Goal: Use online tool/utility: Use online tool/utility

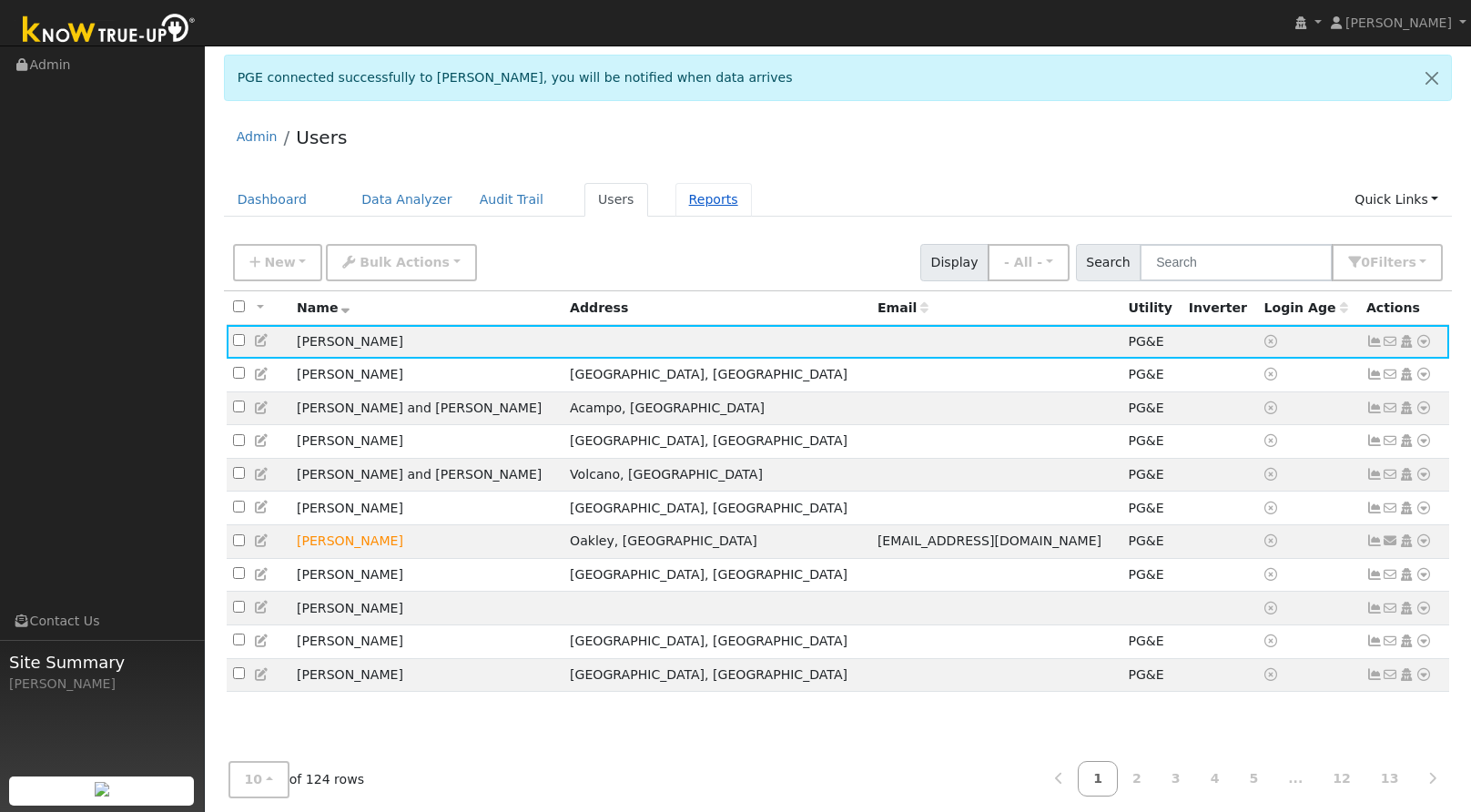
click at [687, 205] on link "Reports" at bounding box center [713, 199] width 76 height 34
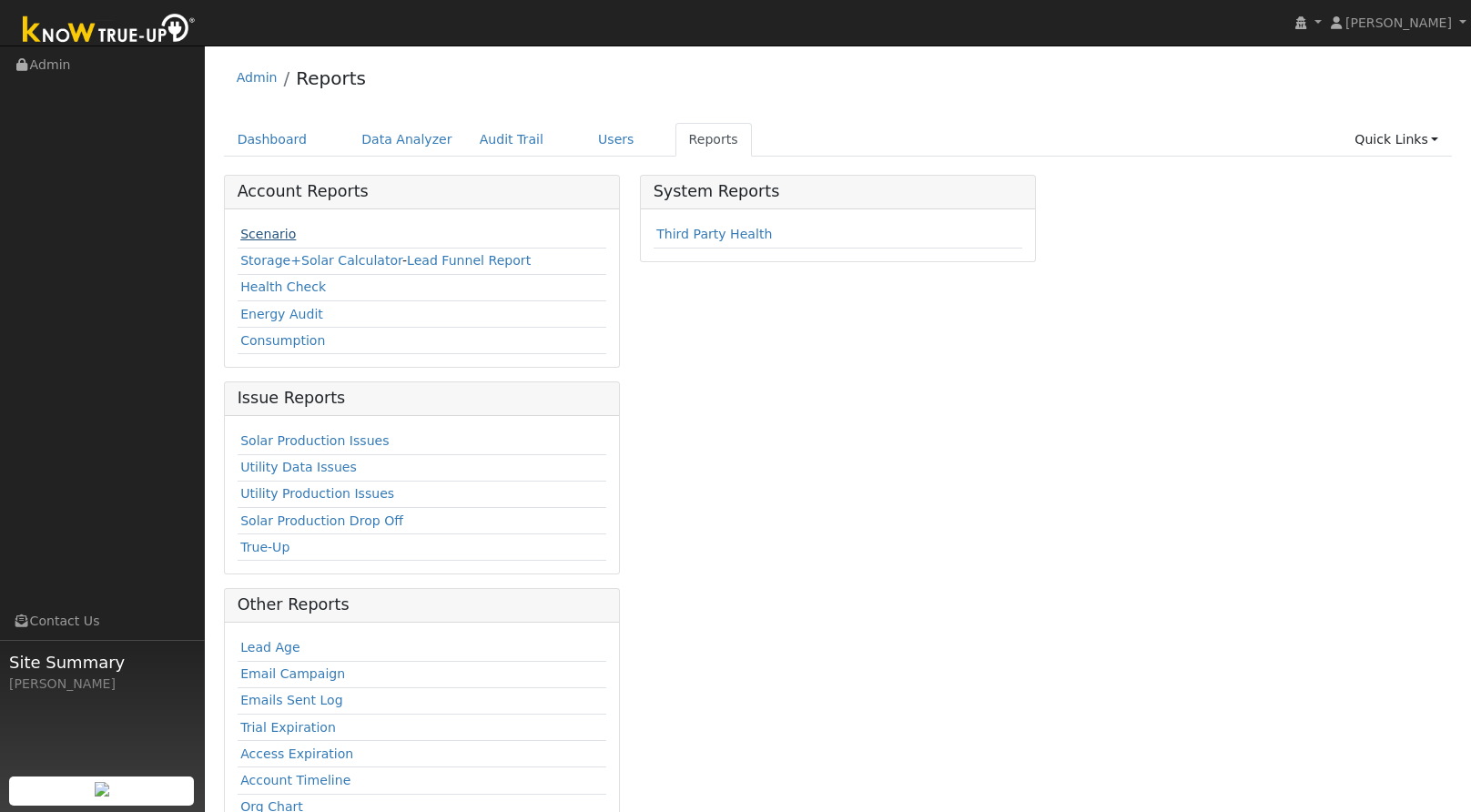
click at [256, 234] on link "Scenario" at bounding box center [268, 233] width 56 height 14
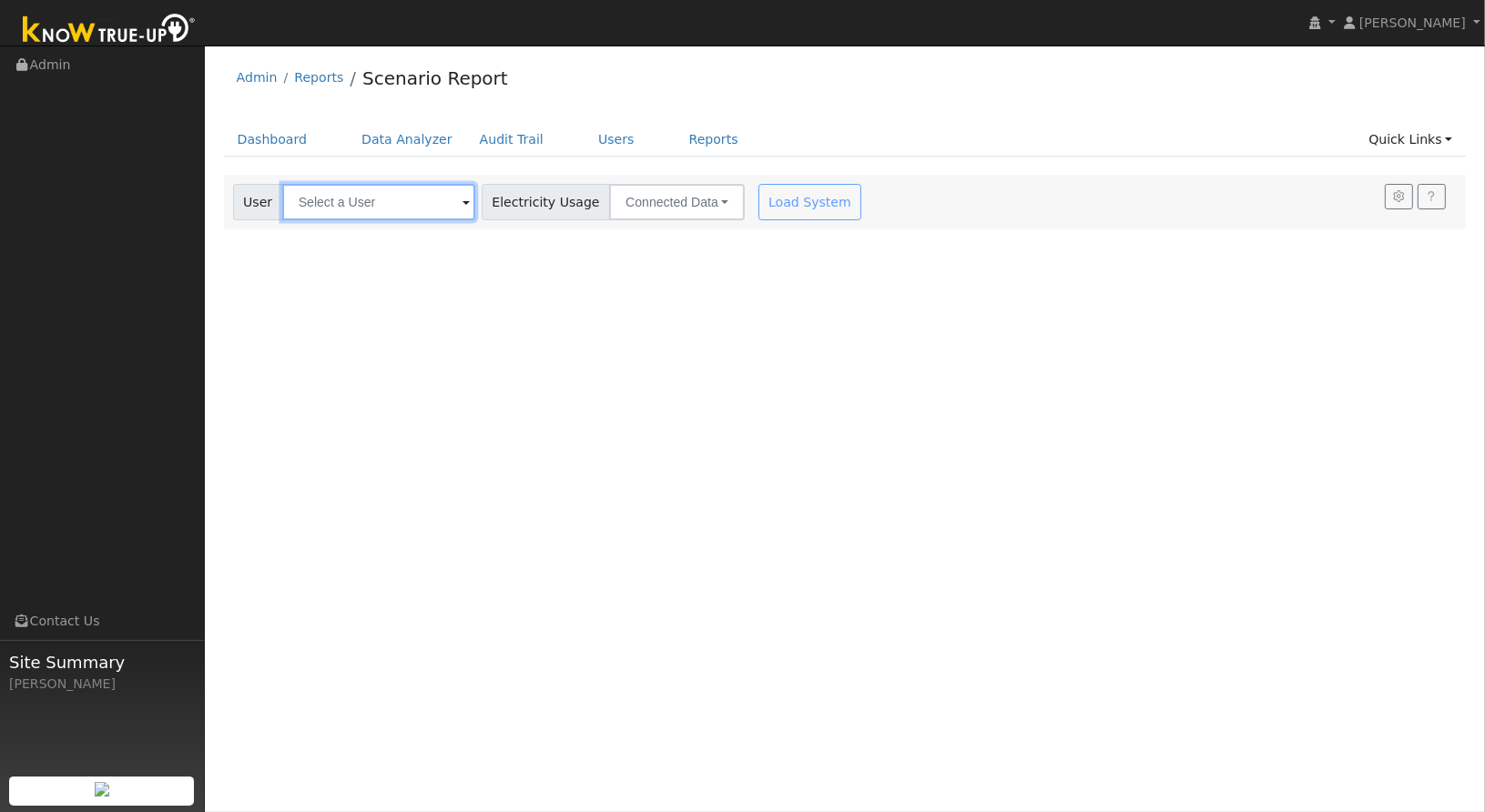
click at [438, 204] on input "text" at bounding box center [379, 202] width 193 height 37
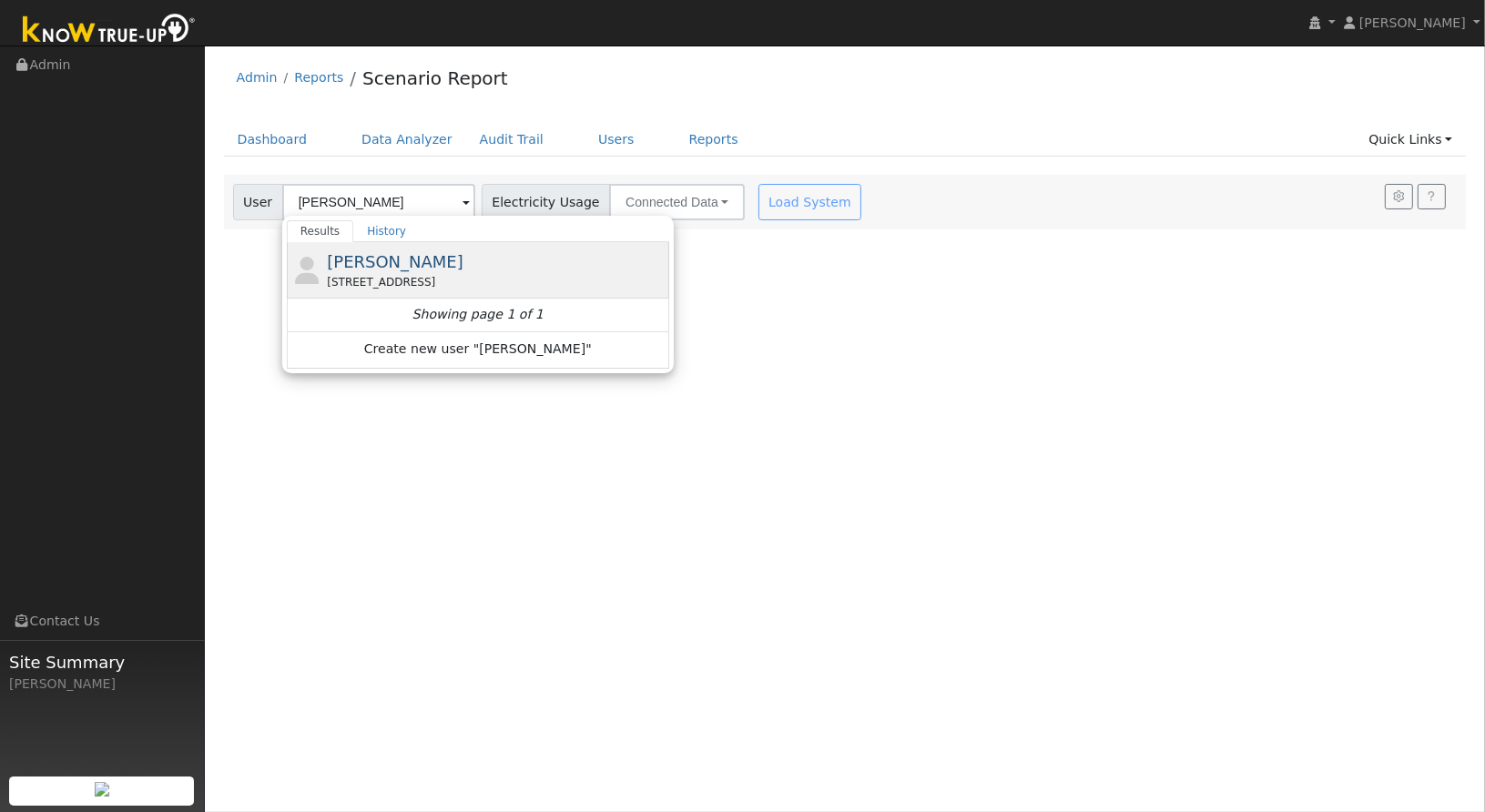
click at [375, 258] on span "[PERSON_NAME]" at bounding box center [395, 262] width 137 height 19
type input "[PERSON_NAME]"
click at [0, 0] on div at bounding box center [0, 0] width 0 height 0
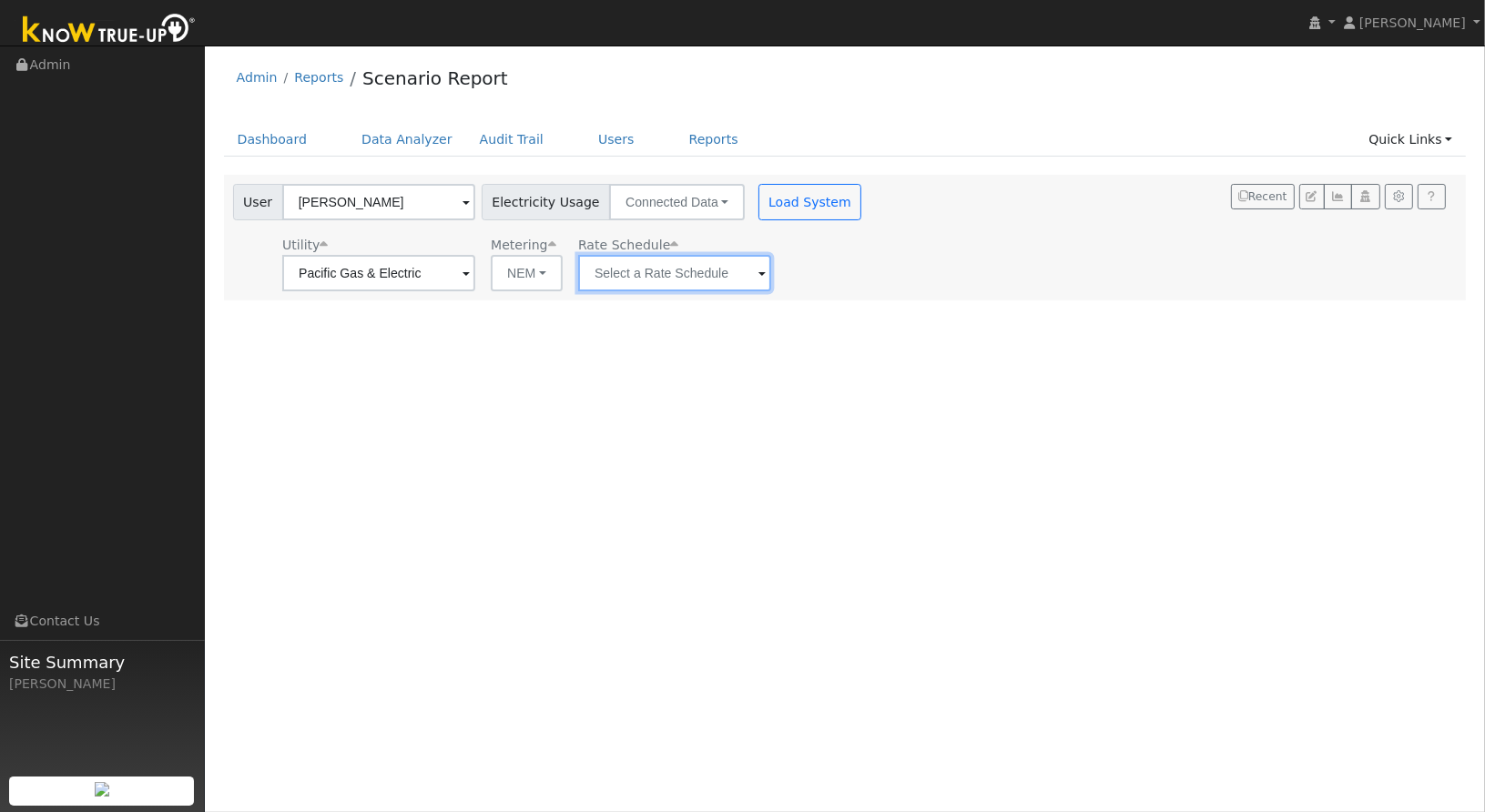
click at [475, 283] on input "text" at bounding box center [379, 274] width 193 height 37
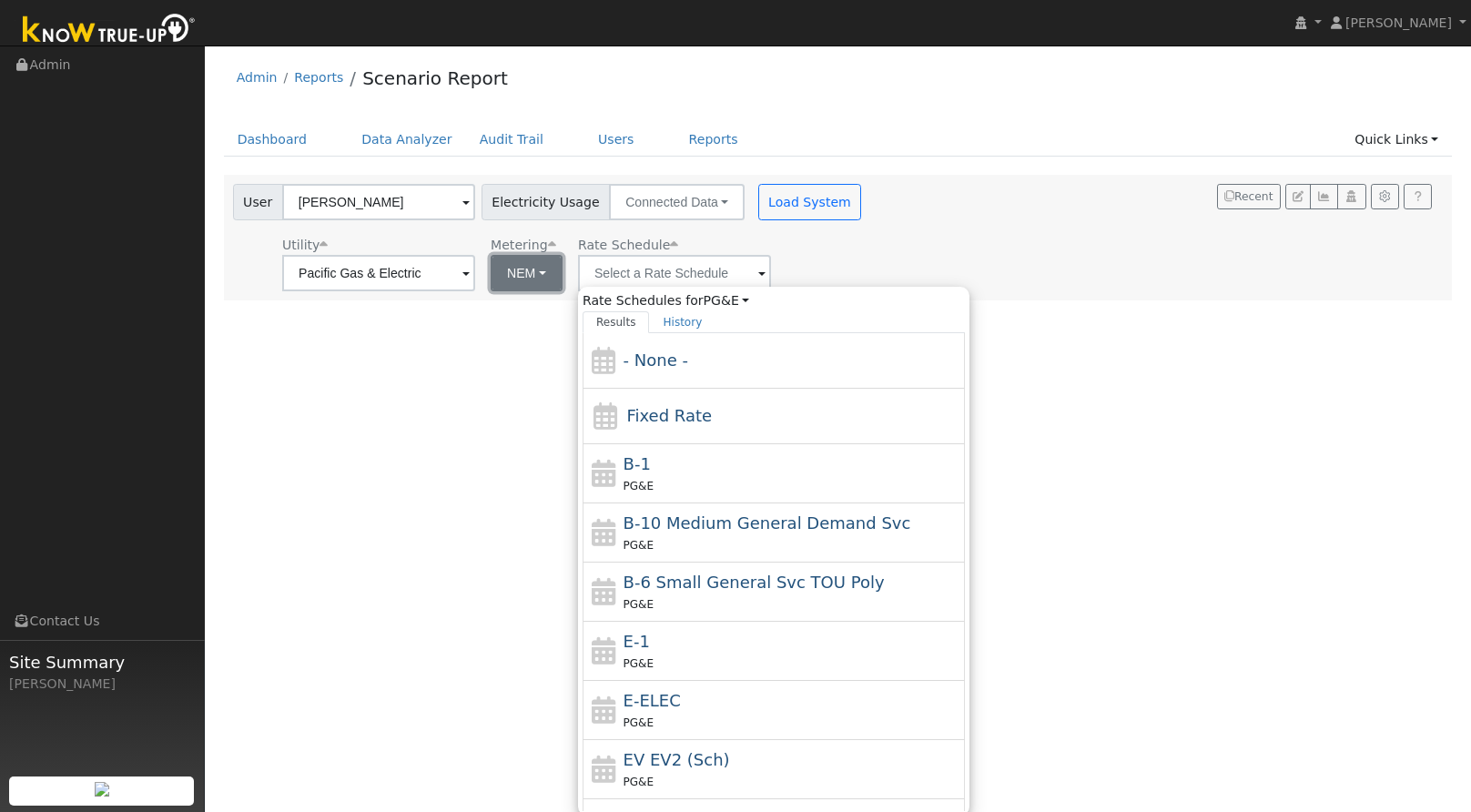
click at [521, 288] on button "NEM" at bounding box center [526, 274] width 72 height 37
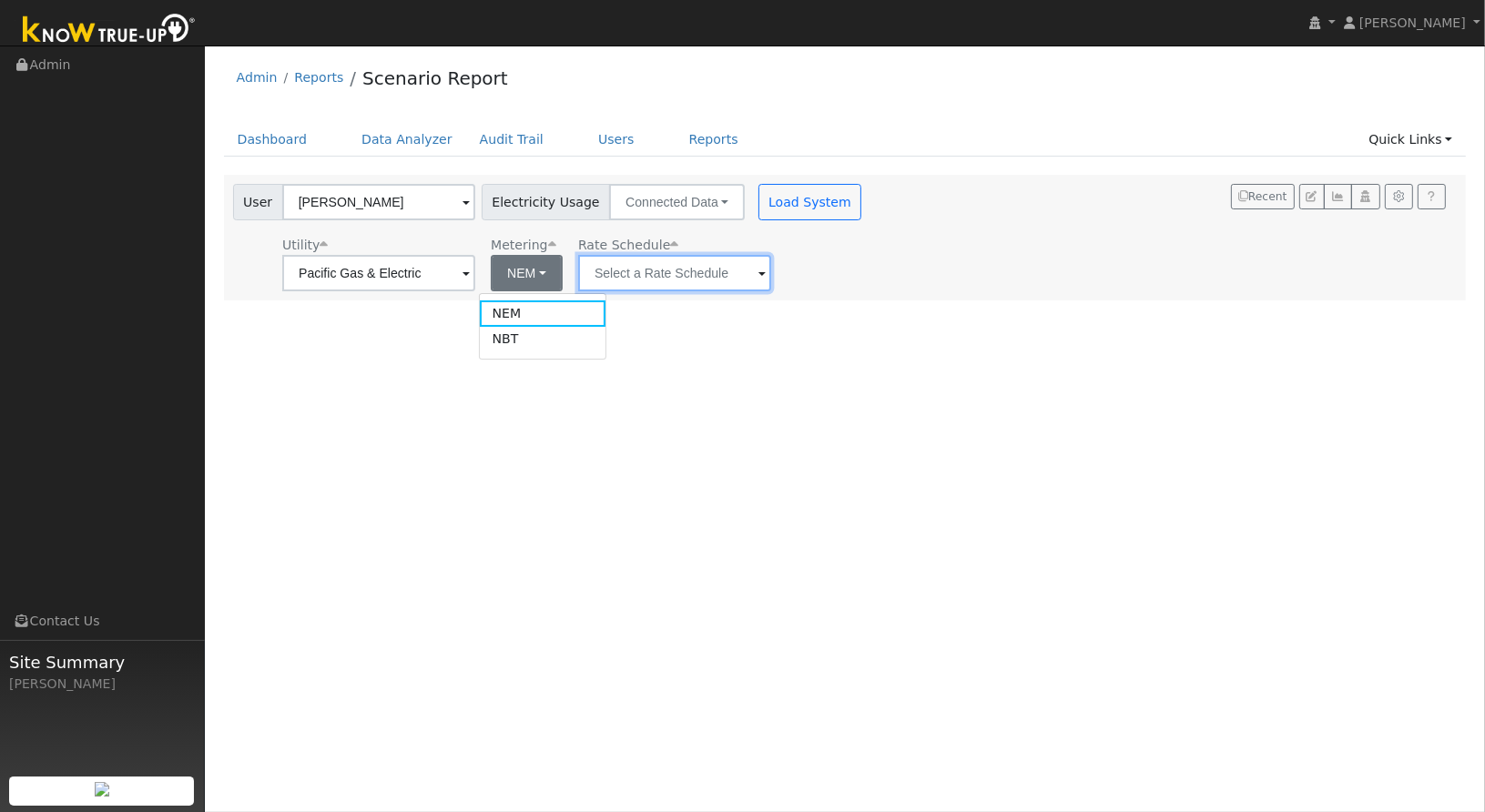
click at [475, 275] on input "text" at bounding box center [379, 274] width 193 height 37
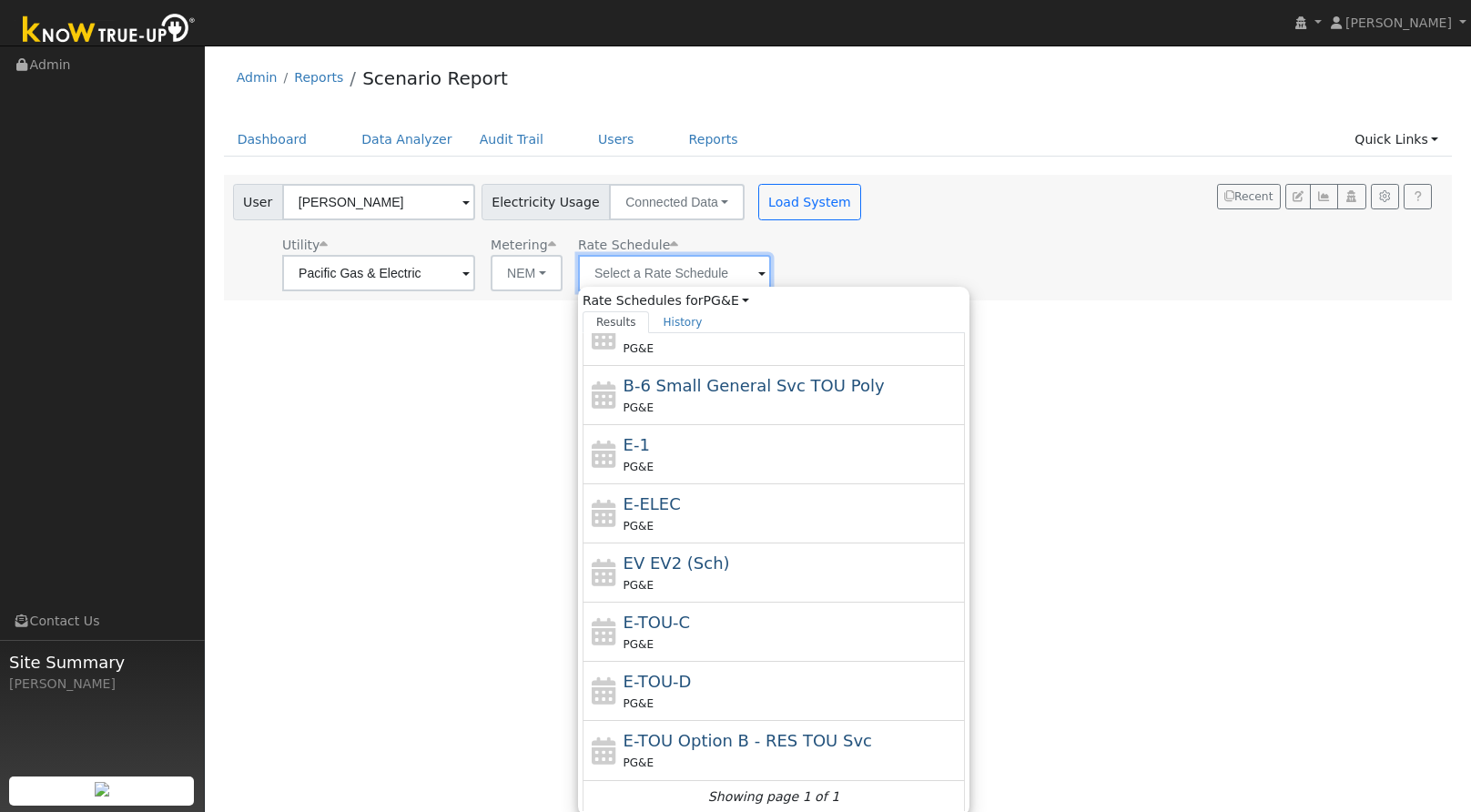
scroll to position [196, 0]
click at [501, 269] on button "NEM" at bounding box center [526, 274] width 72 height 37
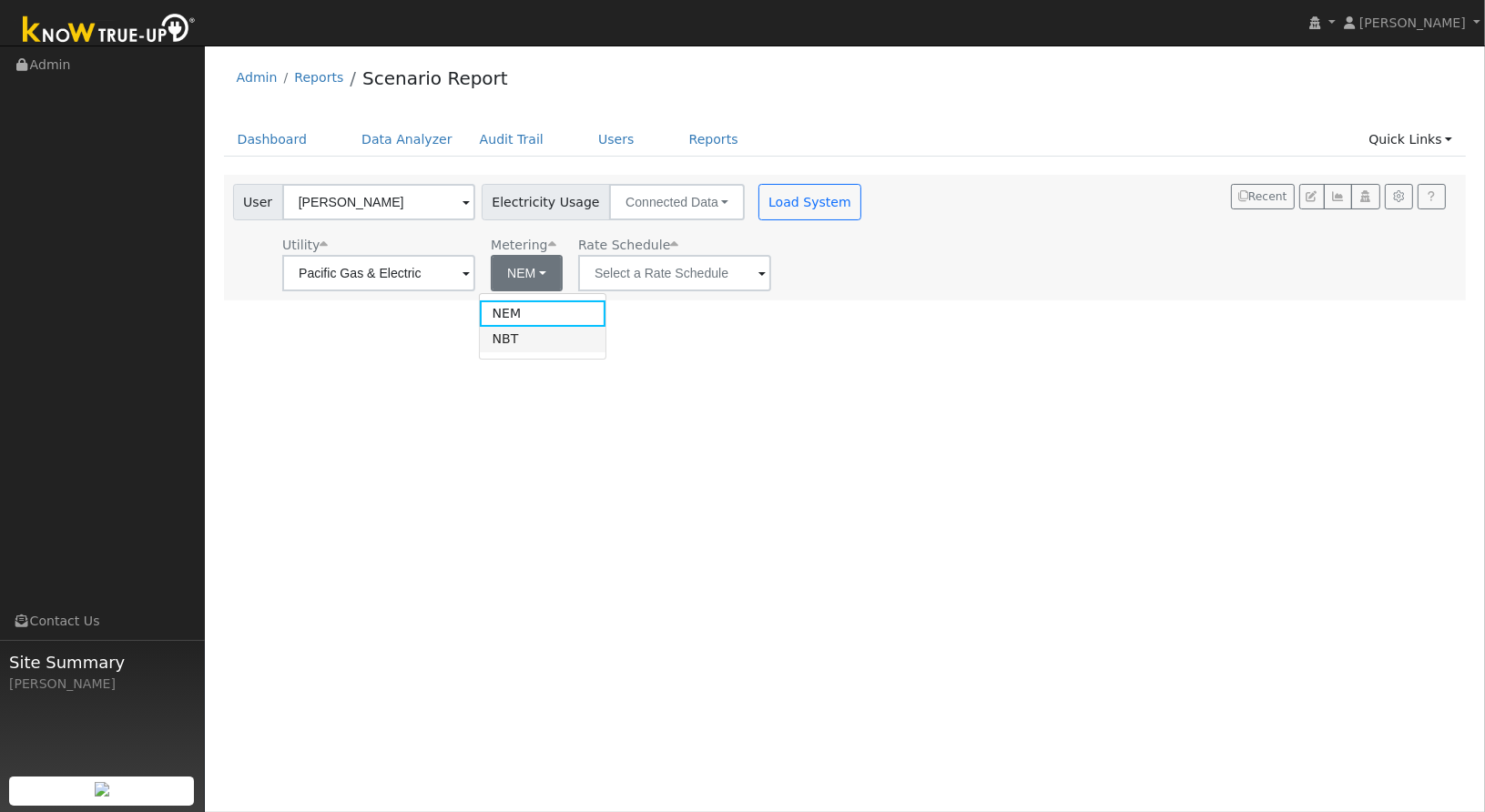
click at [501, 333] on link "NBT" at bounding box center [543, 339] width 126 height 25
type input "E-ELEC"
click at [609, 292] on div "User Marianne Owens Account Default Account Default Account 429 Lakehead Ct, Di…" at bounding box center [845, 237] width 1243 height 125
click at [610, 291] on div "User Marianne Owens Account Default Account Default Account 429 Lakehead Ct, Di…" at bounding box center [845, 237] width 1243 height 125
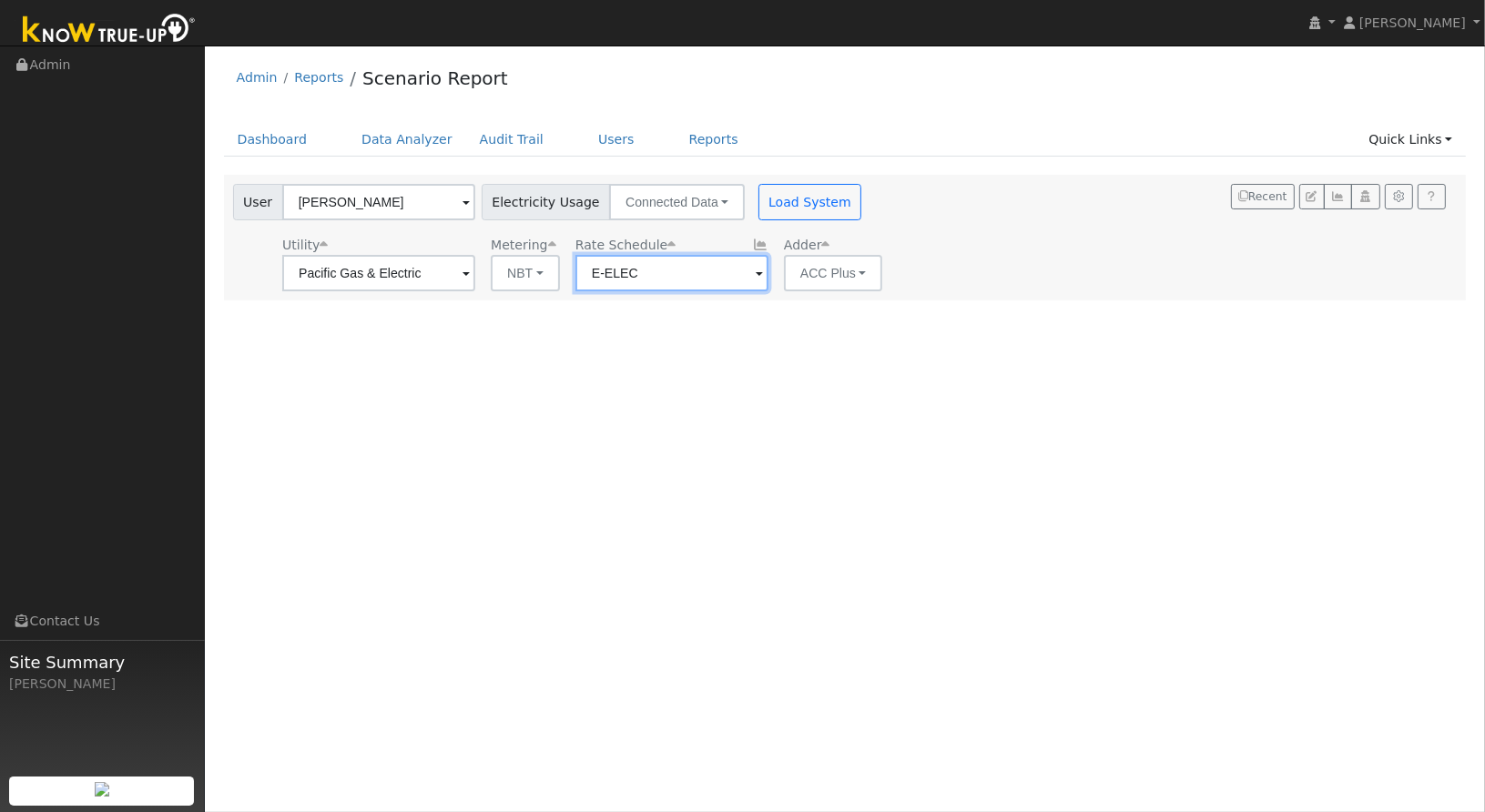
click at [475, 276] on input "E-ELEC" at bounding box center [379, 274] width 193 height 37
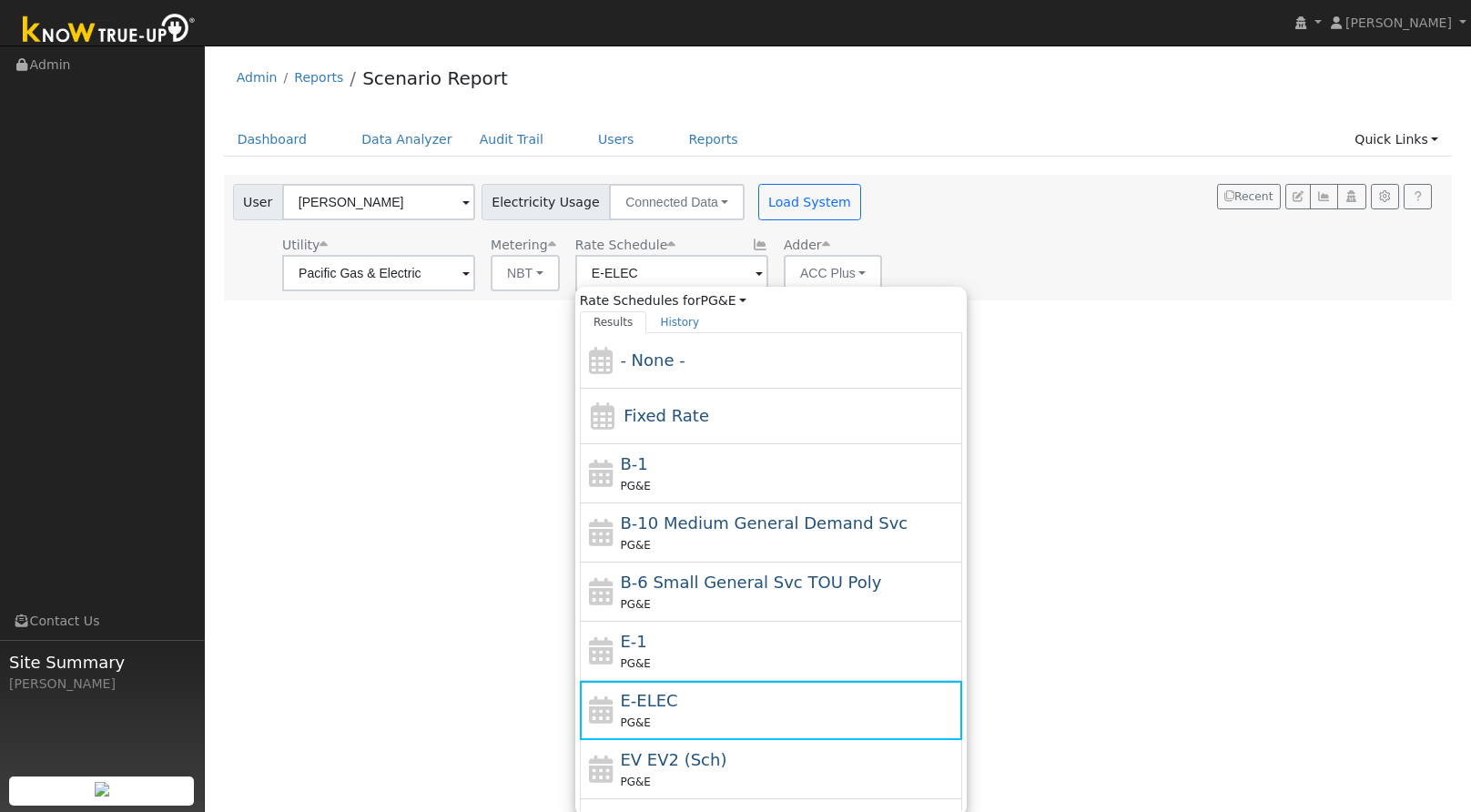
click at [1038, 173] on div "Dashboard Data Analyzer Audit Trail Users Reports Quick Links Quick Add Quick C…" at bounding box center [838, 149] width 1229 height 52
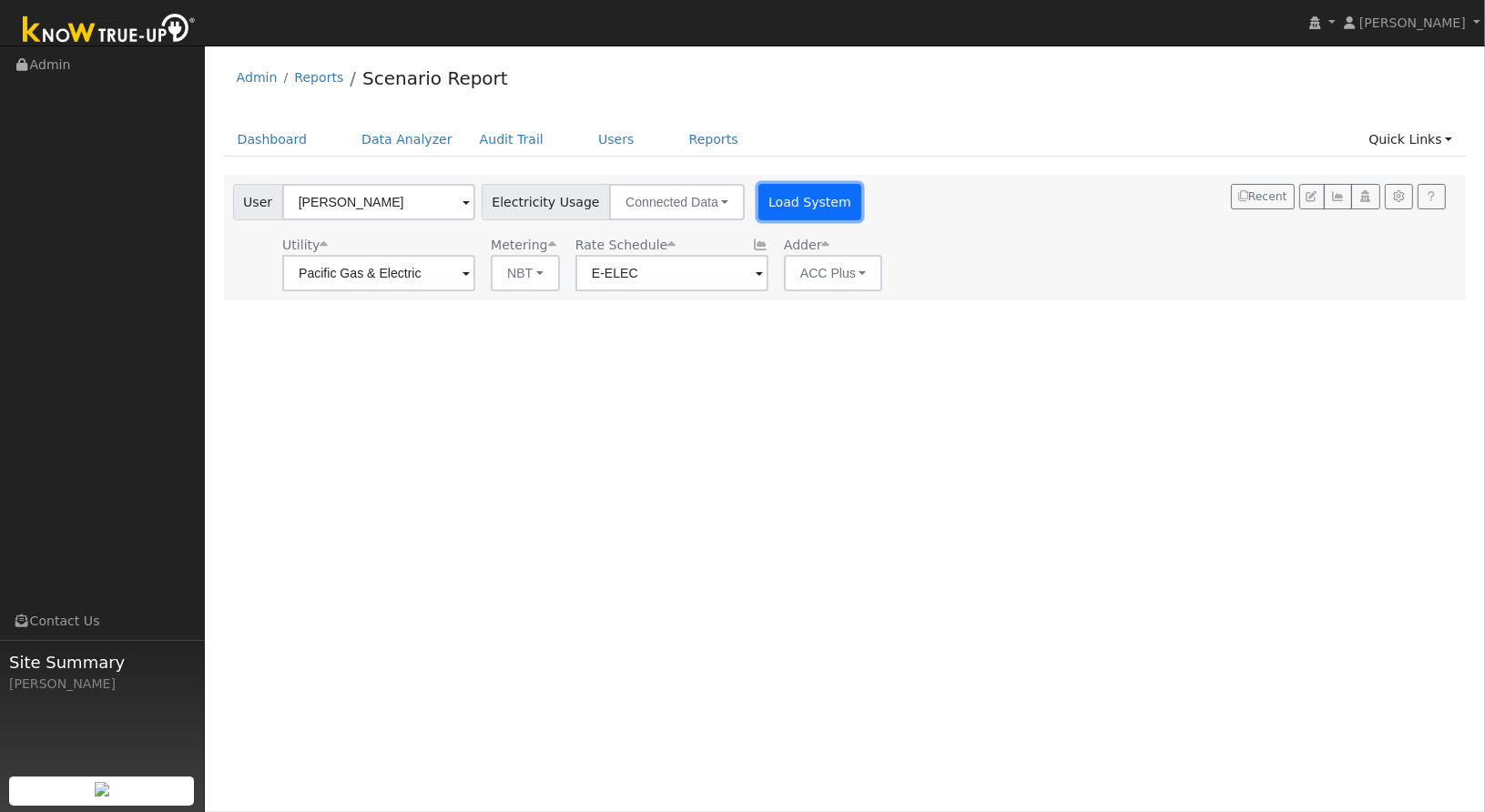
click at [772, 202] on button "Load System" at bounding box center [810, 202] width 104 height 37
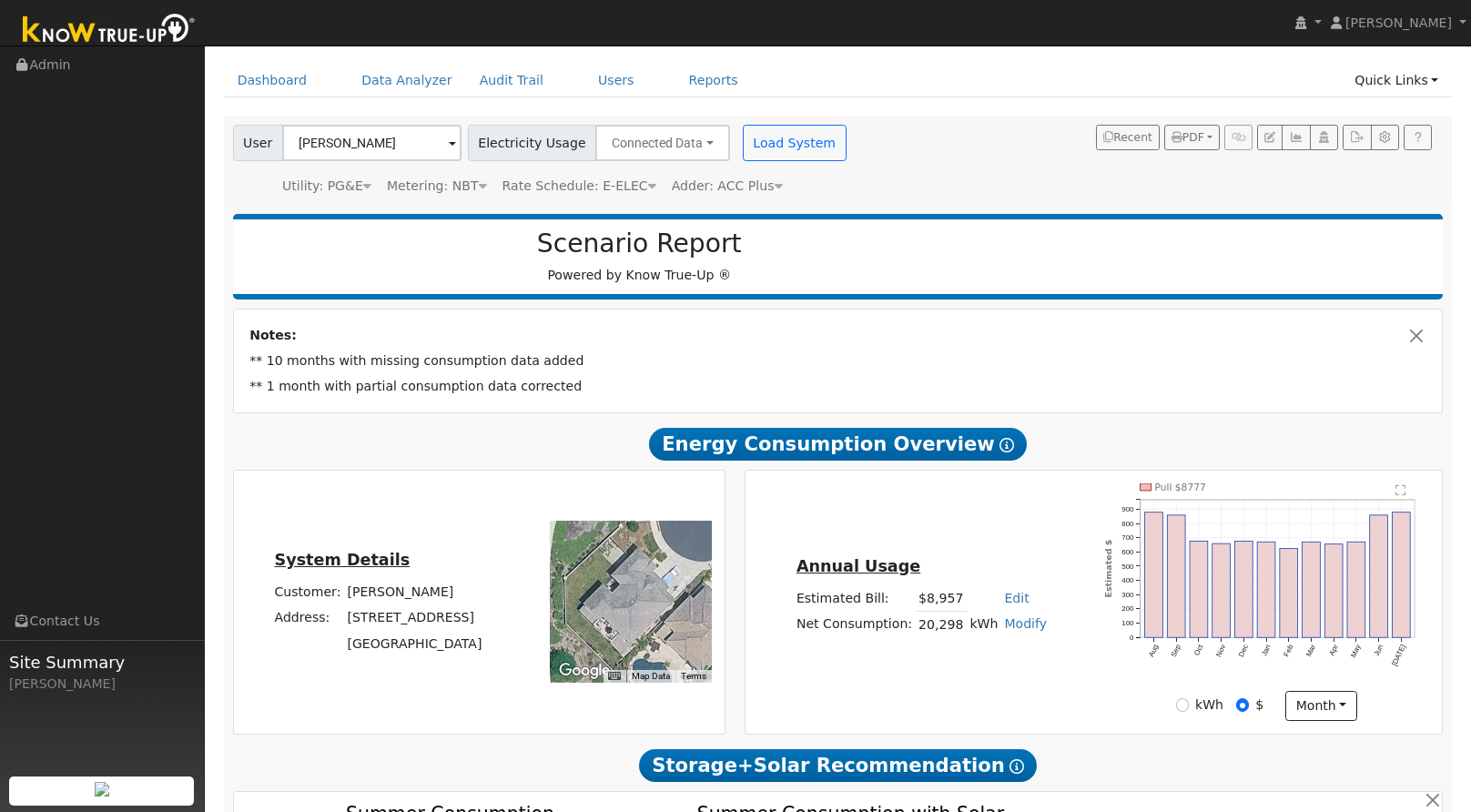
scroll to position [60, 0]
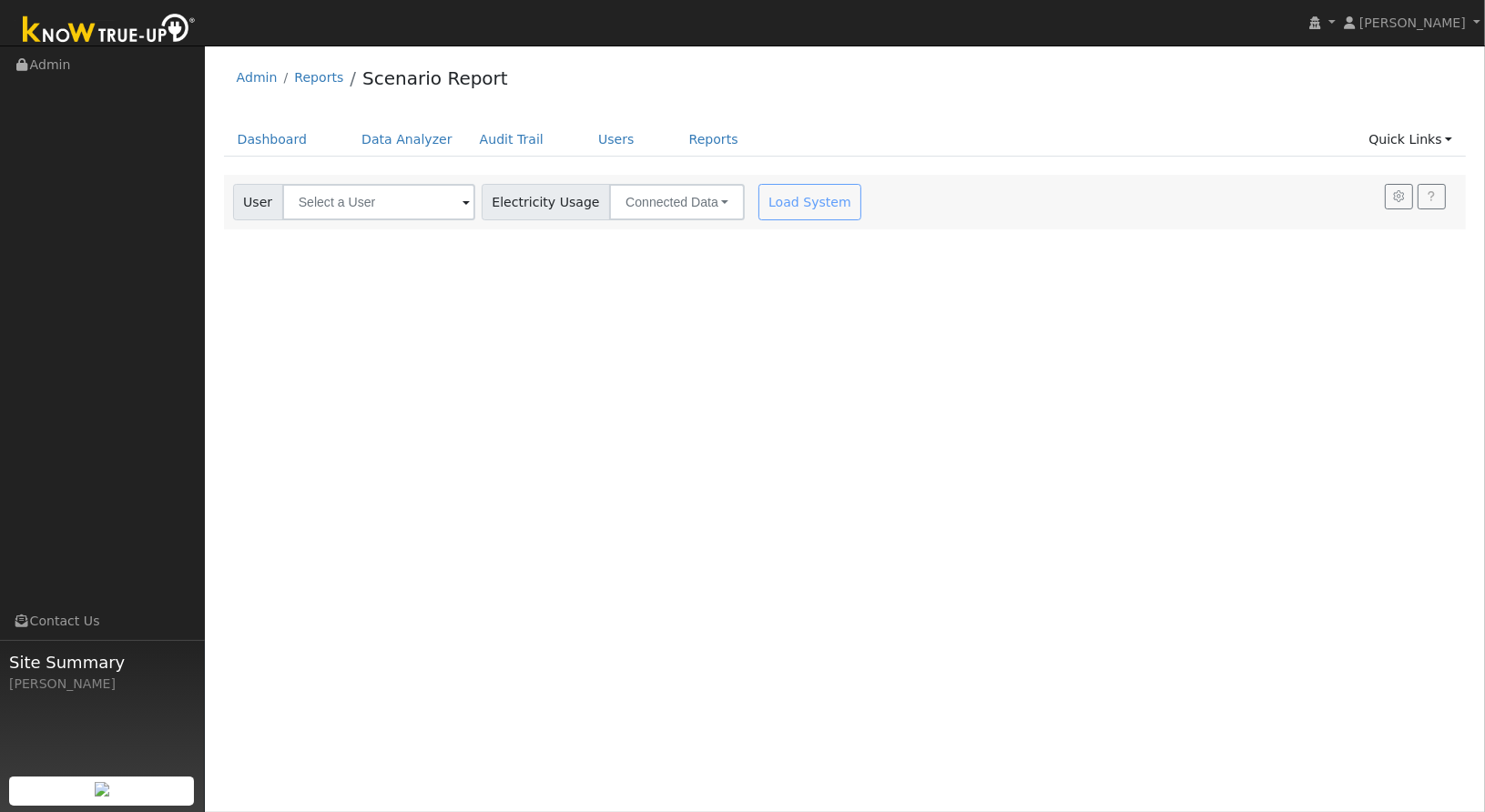
click at [398, 174] on div "User Account Select an Ac... Electricity Usage Connected Data Connected Data Es…" at bounding box center [845, 201] width 1243 height 55
click at [385, 197] on input "text" at bounding box center [379, 202] width 193 height 37
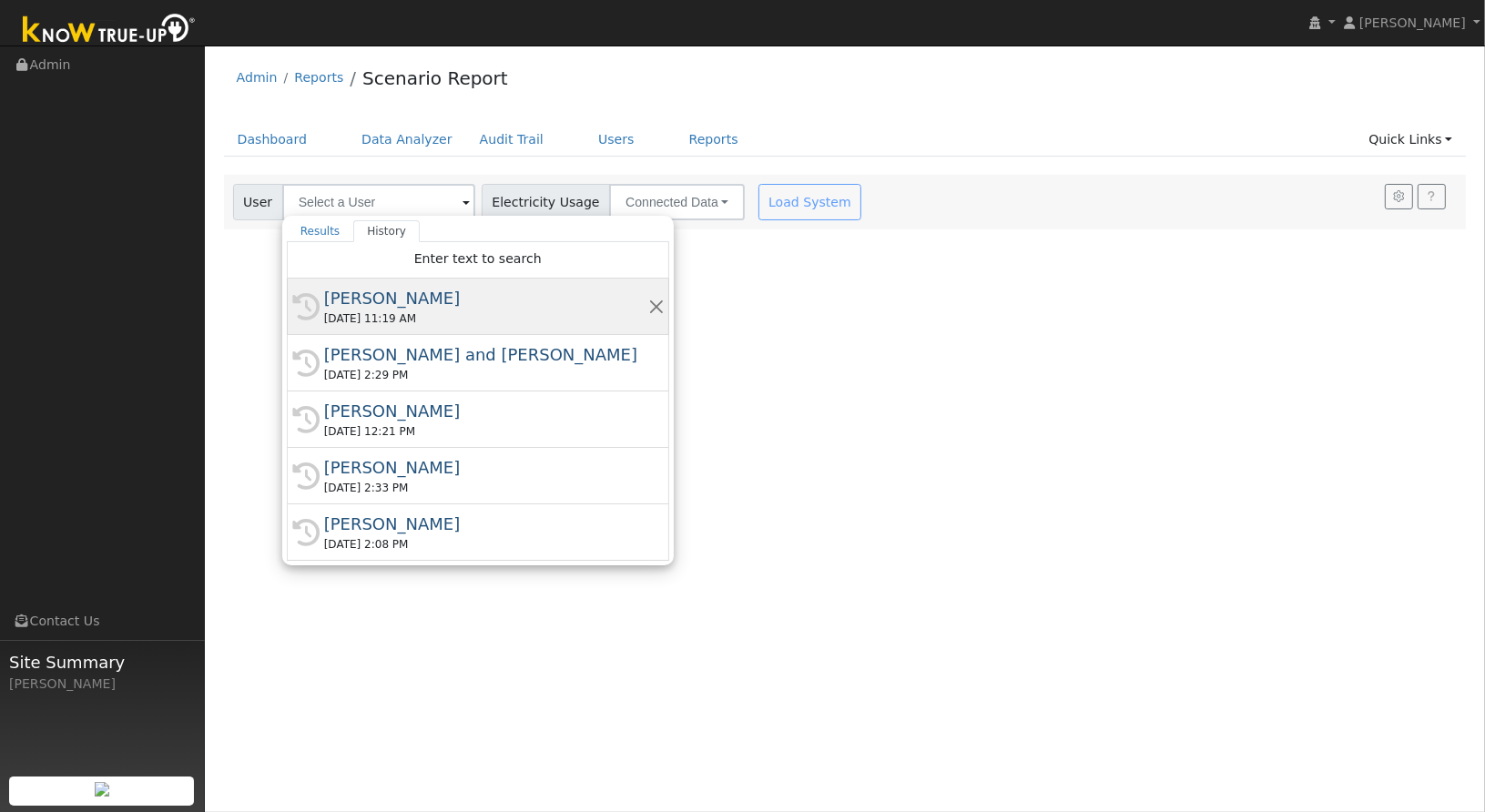
click at [376, 295] on div "[PERSON_NAME]" at bounding box center [486, 299] width 324 height 25
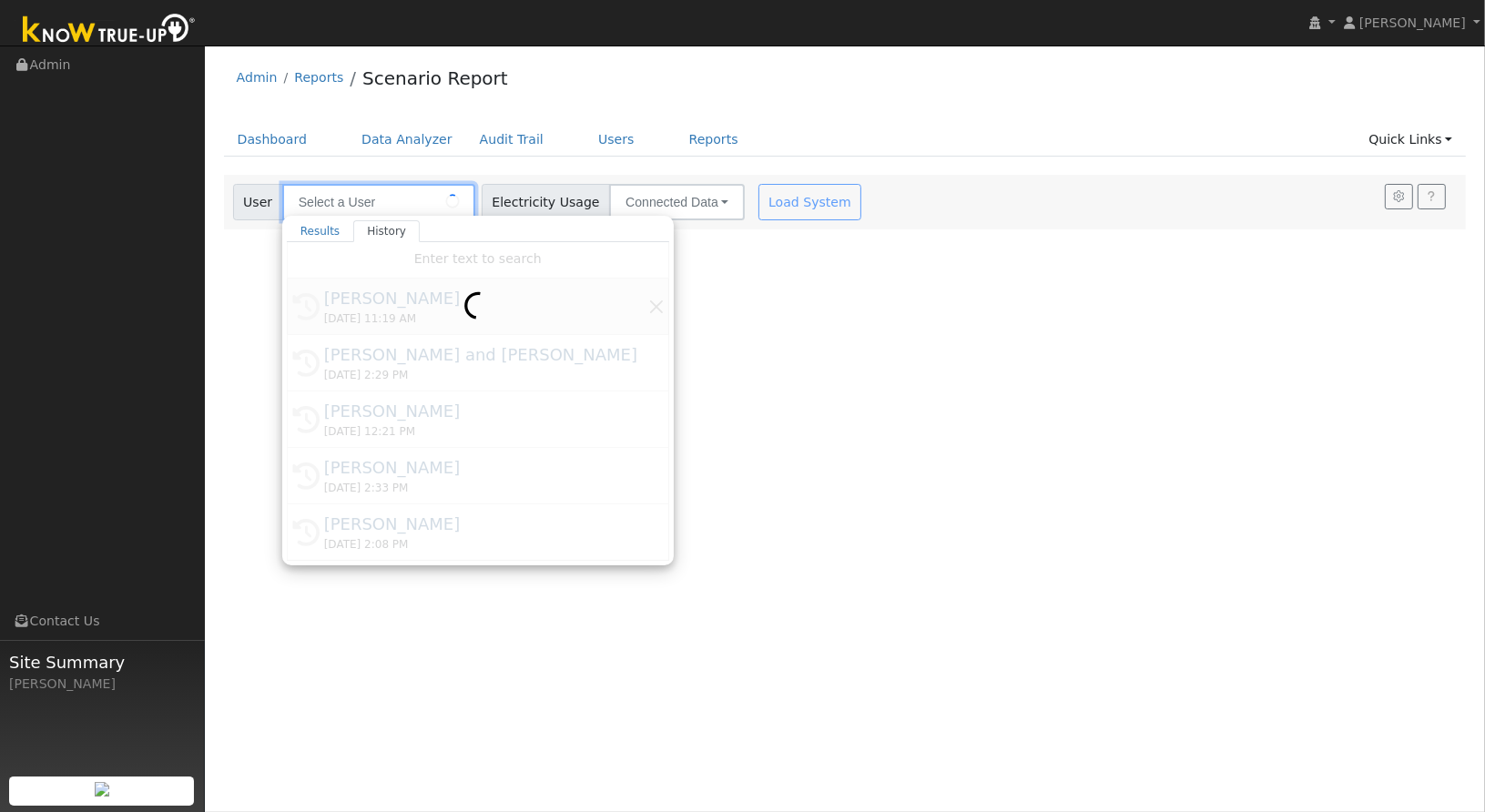
type input "[PERSON_NAME]"
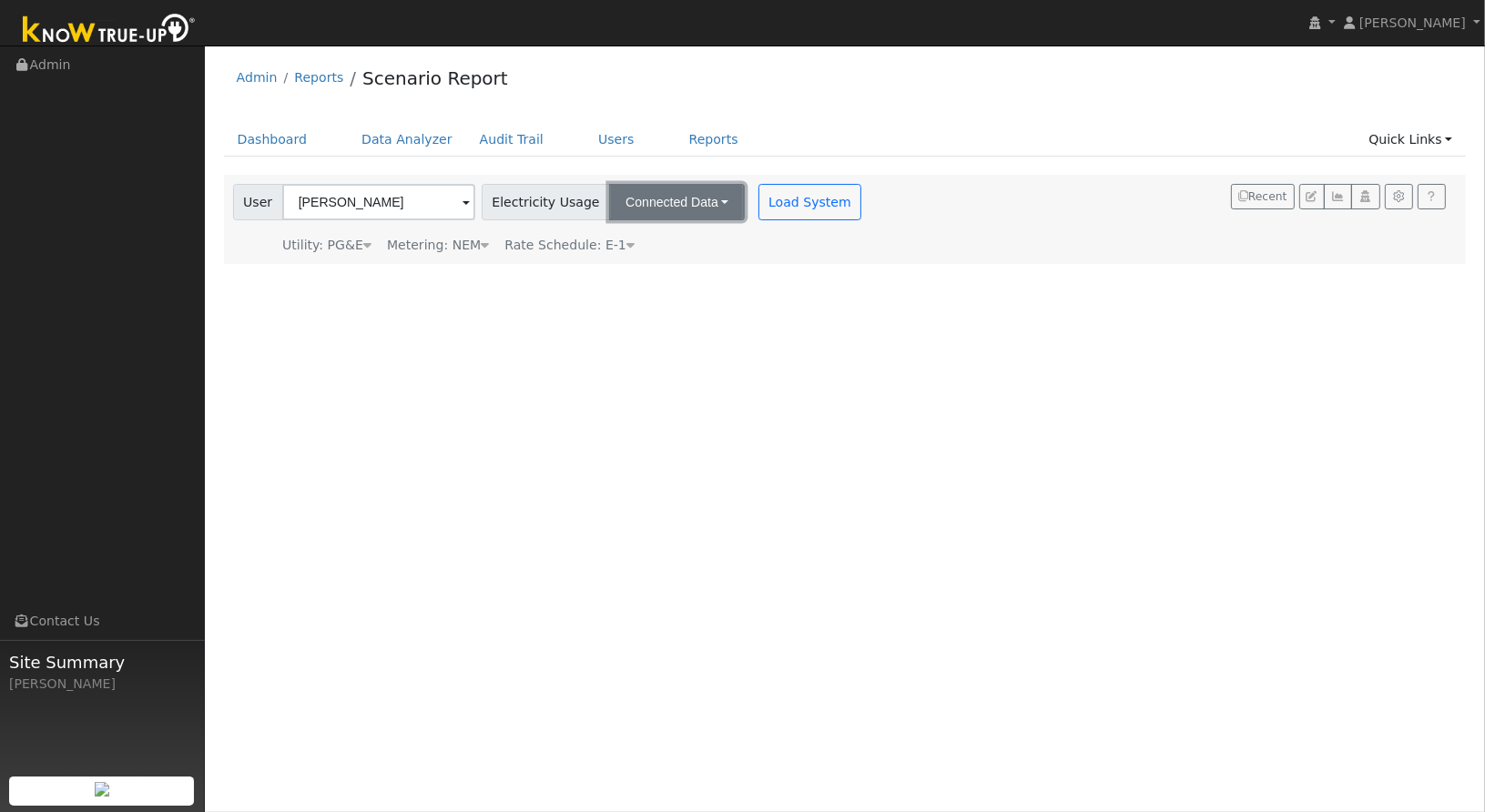
click at [634, 201] on button "Connected Data" at bounding box center [676, 202] width 136 height 37
click at [862, 323] on div "User Profile First name Last name Email Email Notifications No Emails No Emails…" at bounding box center [845, 429] width 1281 height 767
click at [481, 240] on icon at bounding box center [485, 245] width 9 height 13
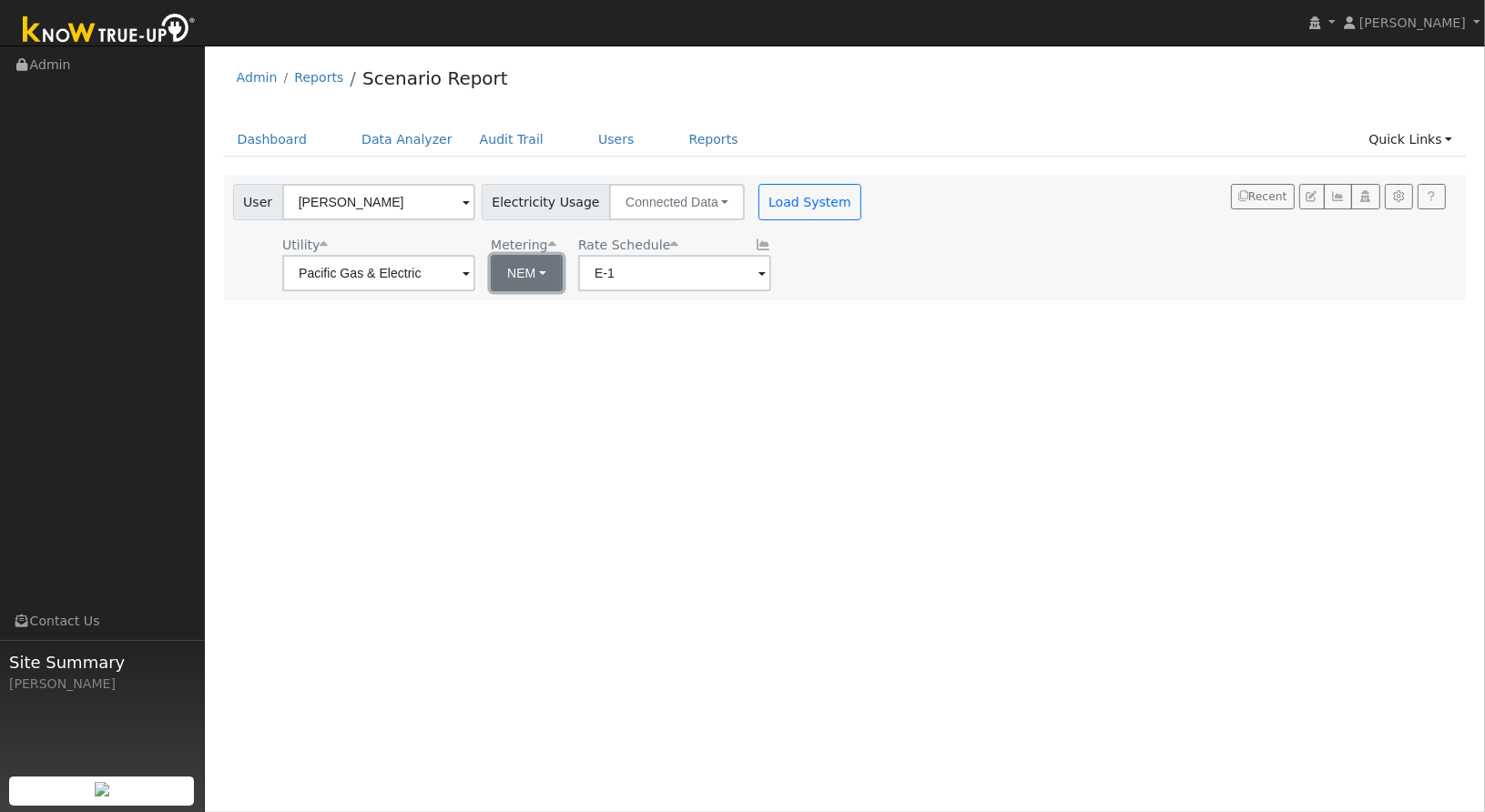
click at [510, 273] on button "NEM" at bounding box center [526, 274] width 72 height 37
click at [523, 346] on link "NBT" at bounding box center [543, 339] width 126 height 25
type input "E-ELEC"
click at [783, 218] on button "Load System" at bounding box center [810, 202] width 104 height 37
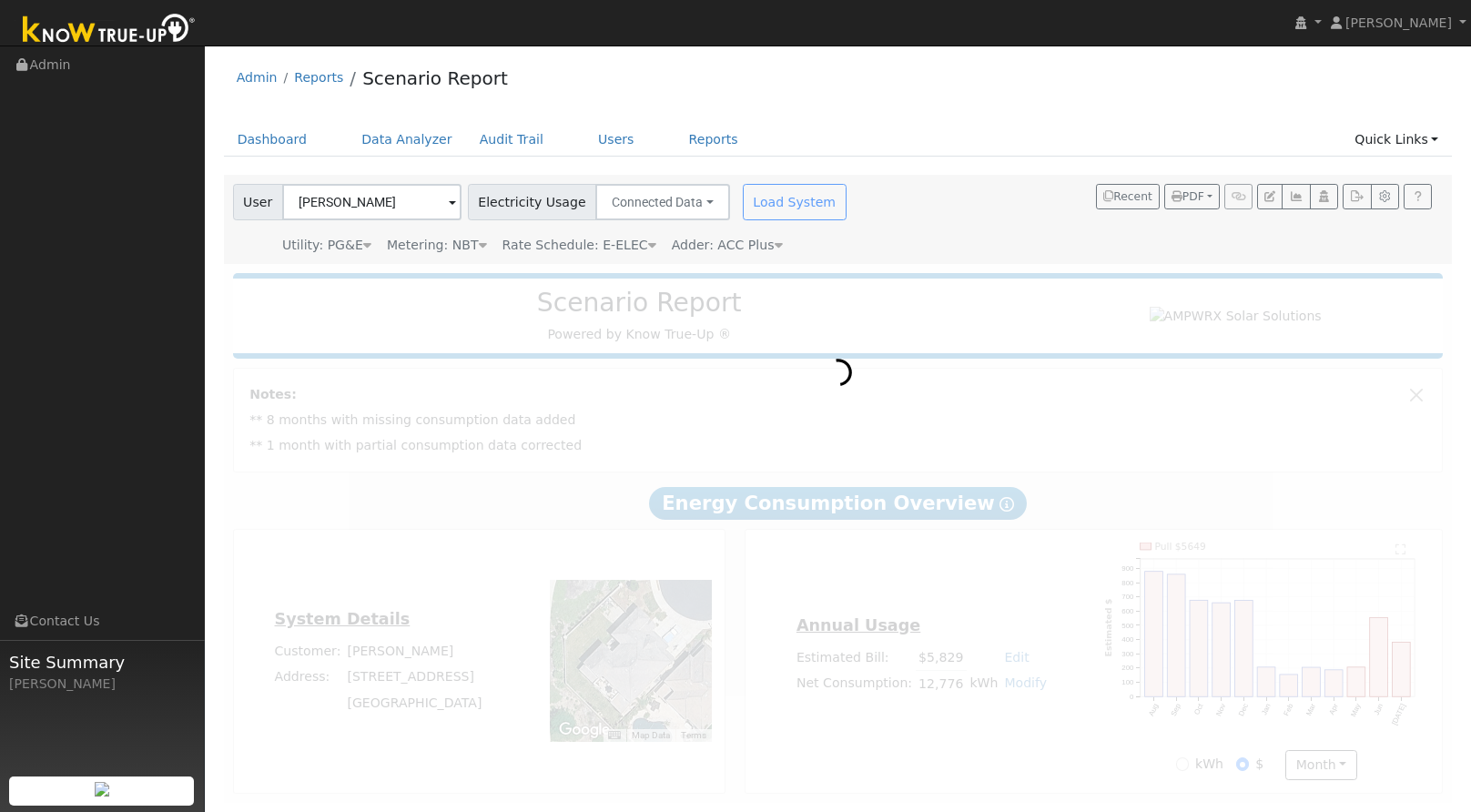
scroll to position [6, 0]
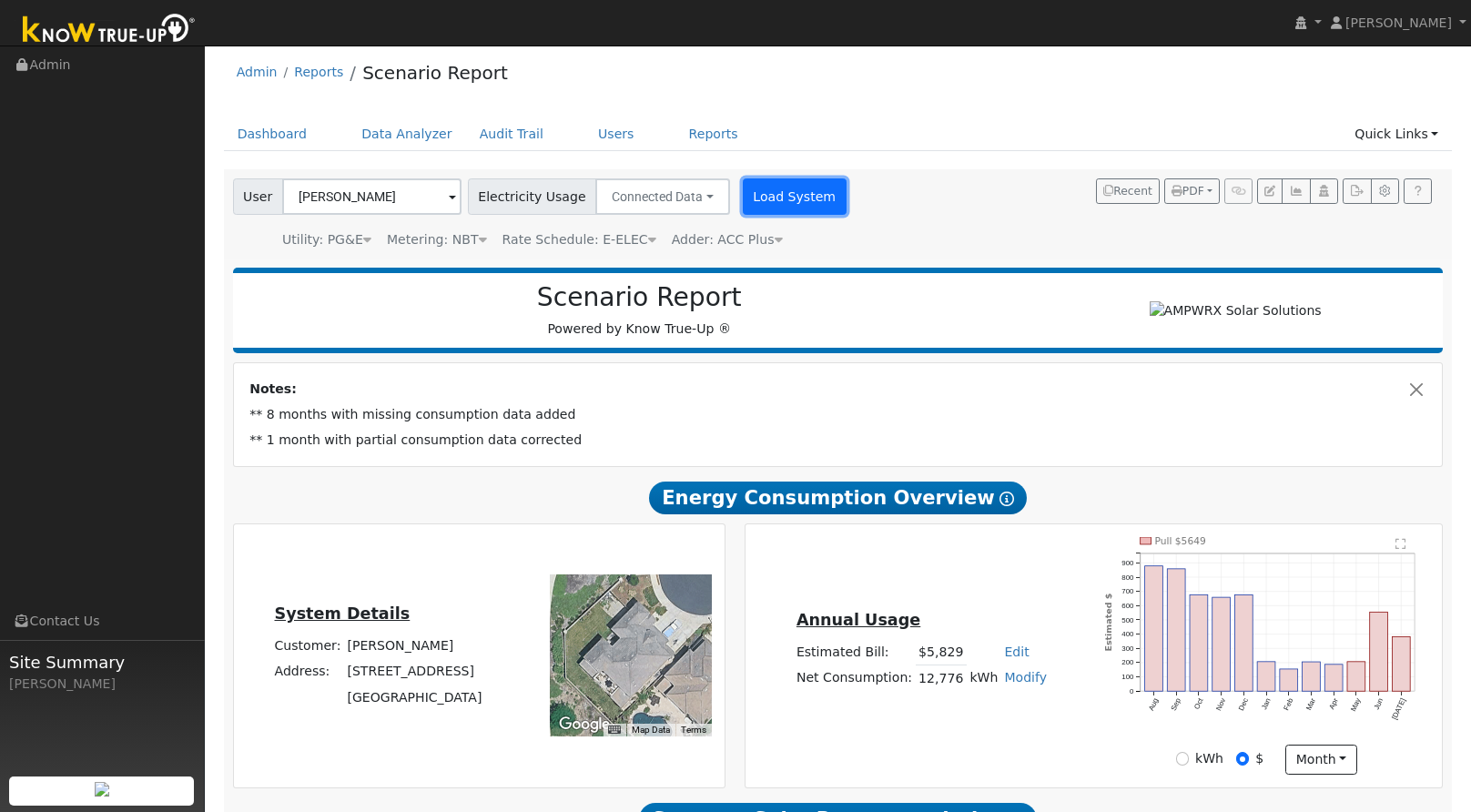
click at [772, 180] on button "Load System" at bounding box center [795, 196] width 104 height 37
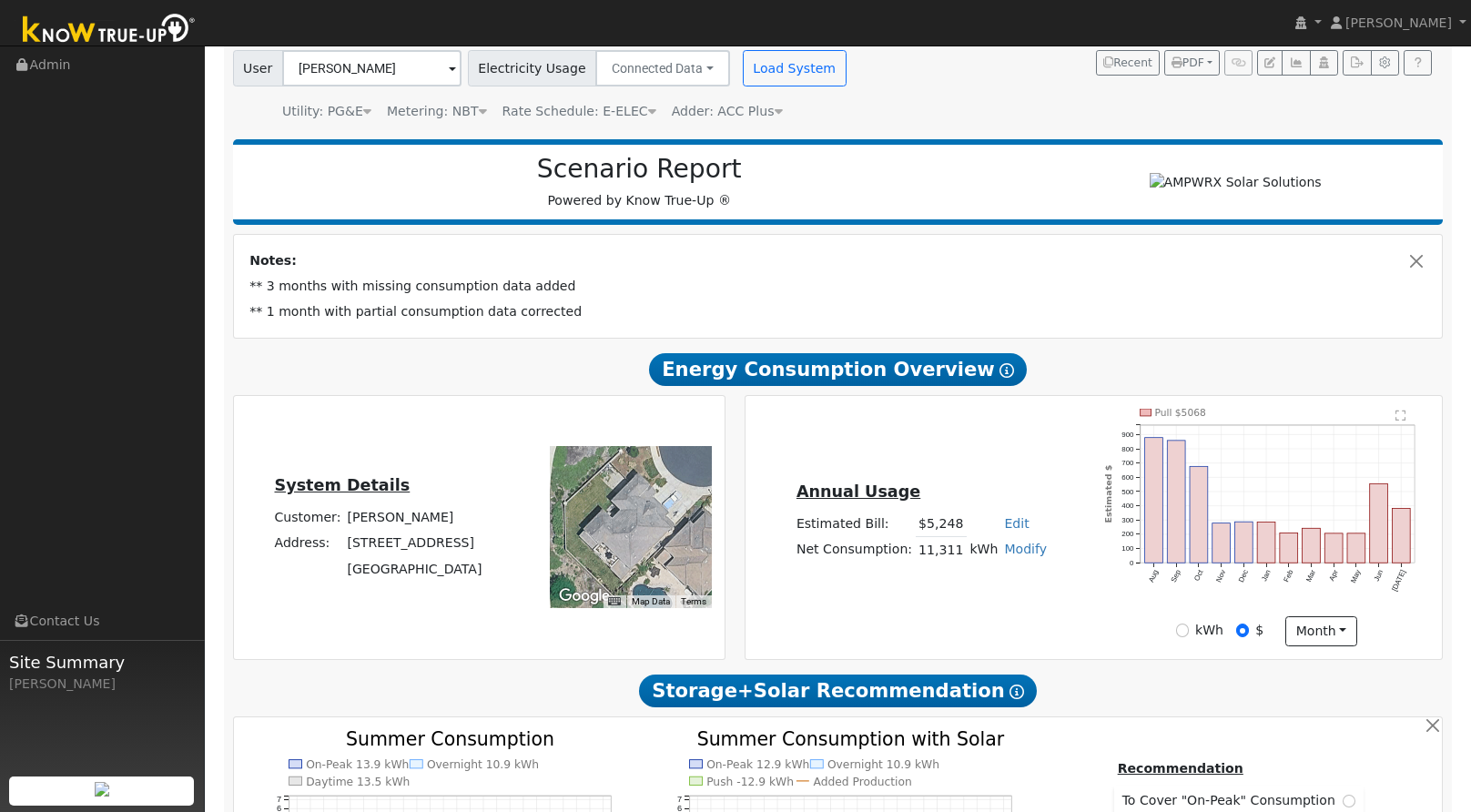
scroll to position [126, 0]
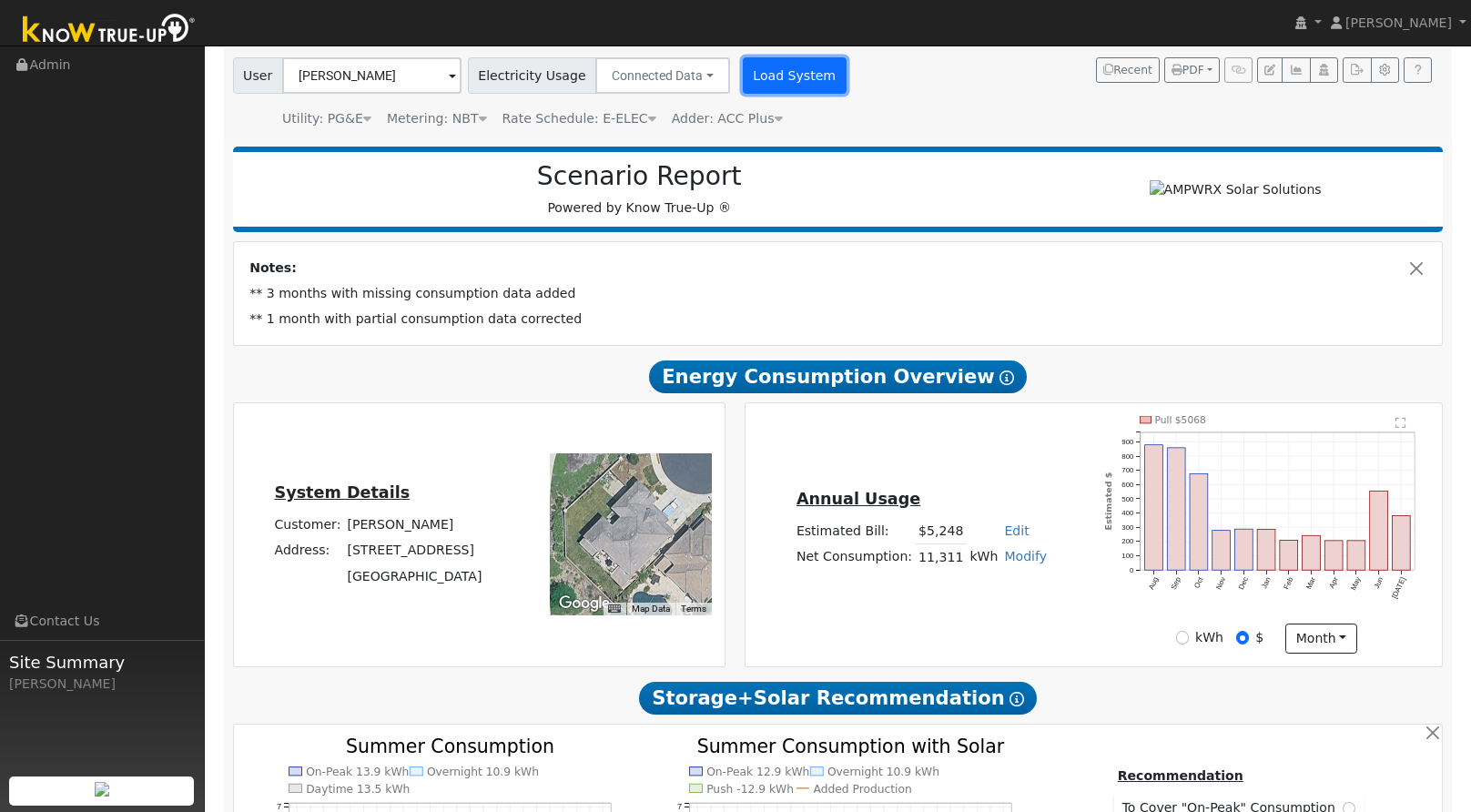
click at [755, 72] on button "Load System" at bounding box center [795, 76] width 104 height 37
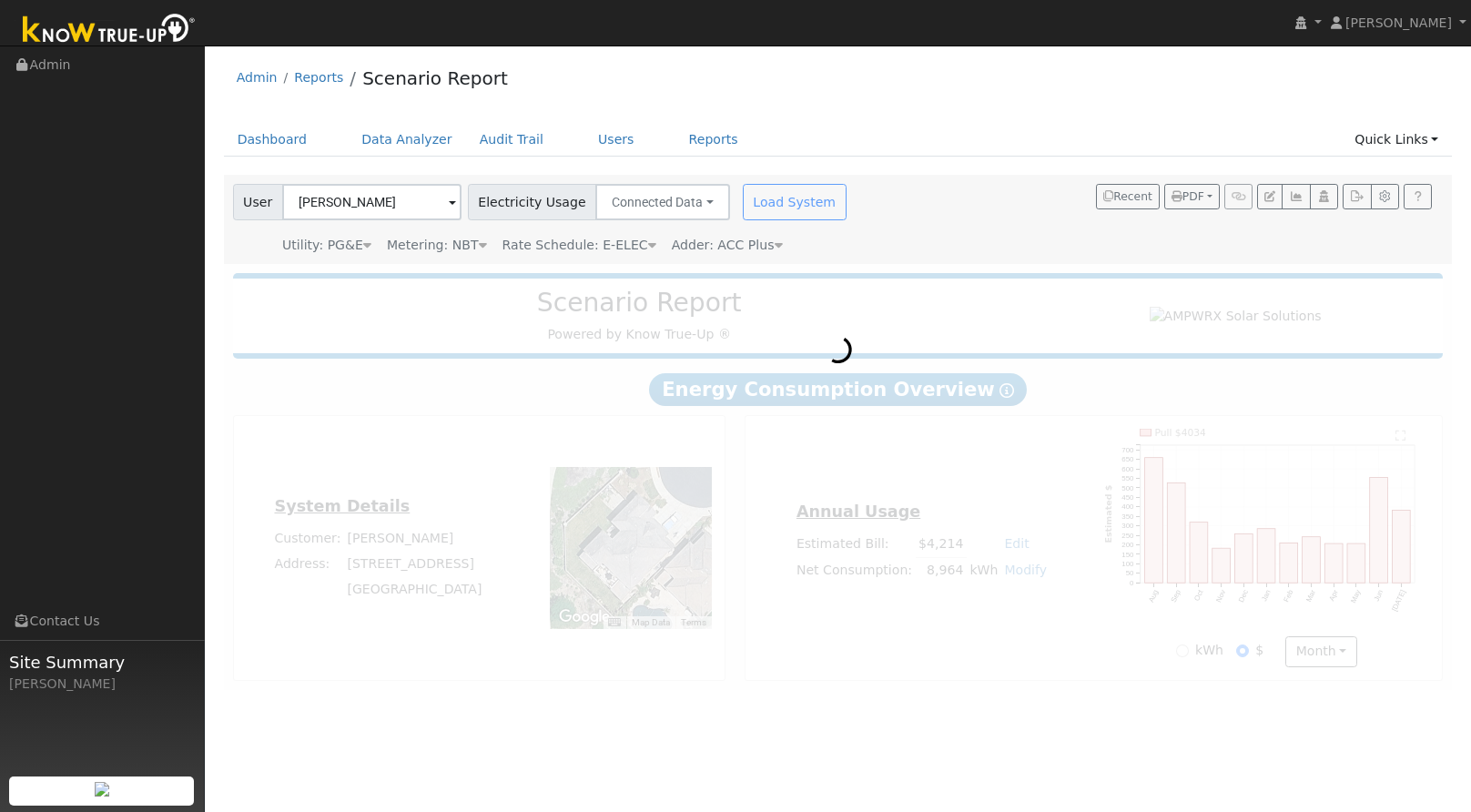
scroll to position [0, 0]
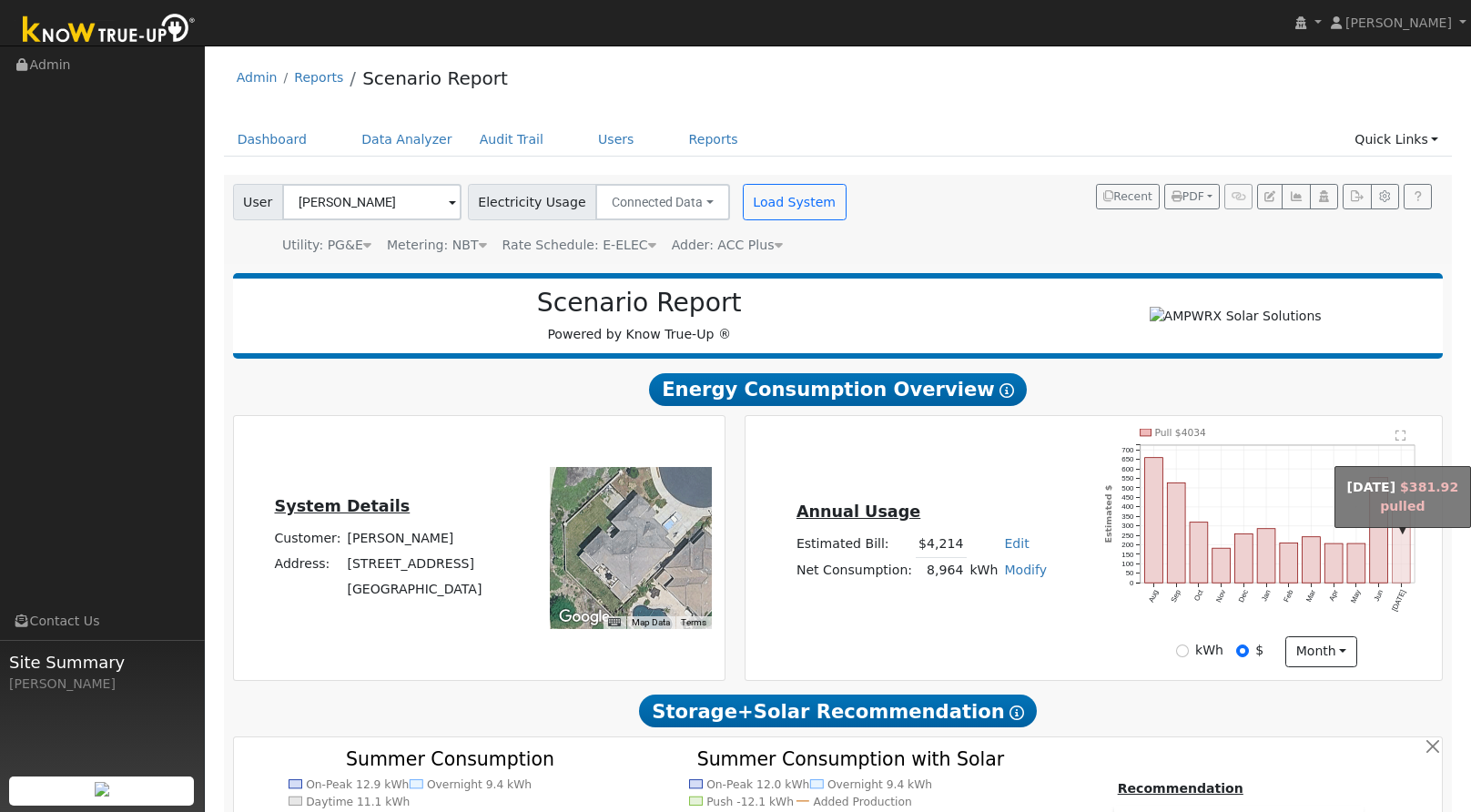
click at [1404, 563] on rect "onclick=""" at bounding box center [1402, 547] width 18 height 73
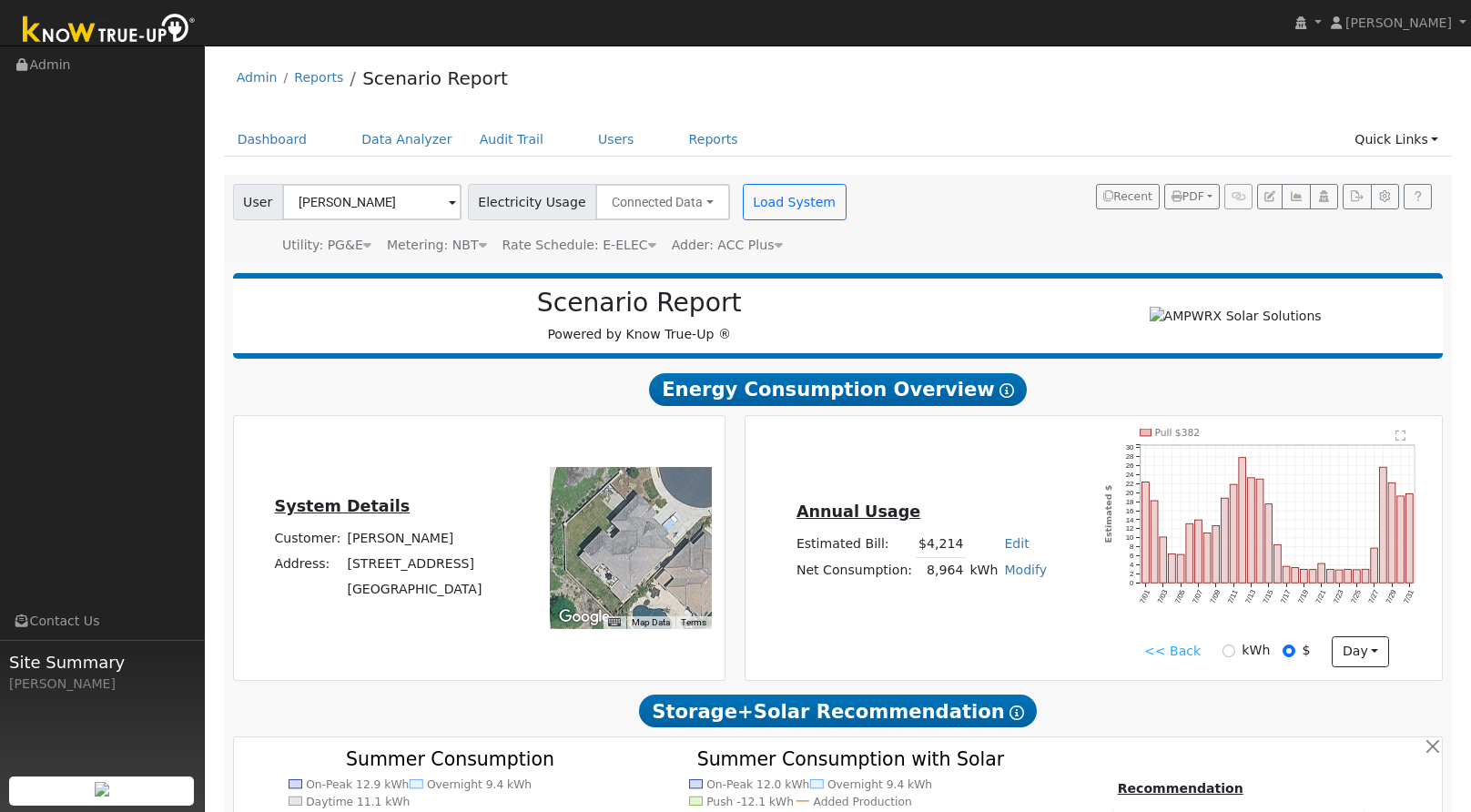
click at [1235, 473] on icon "Pull $382 7/01 7/03 7/05 7/07 7/09 7/11 7/13 7/15 7/17 7/19 7/21 7/23 7/25 7/27…" at bounding box center [1267, 532] width 326 height 206
click at [1242, 474] on rect "onclick=""" at bounding box center [1243, 520] width 8 height 125
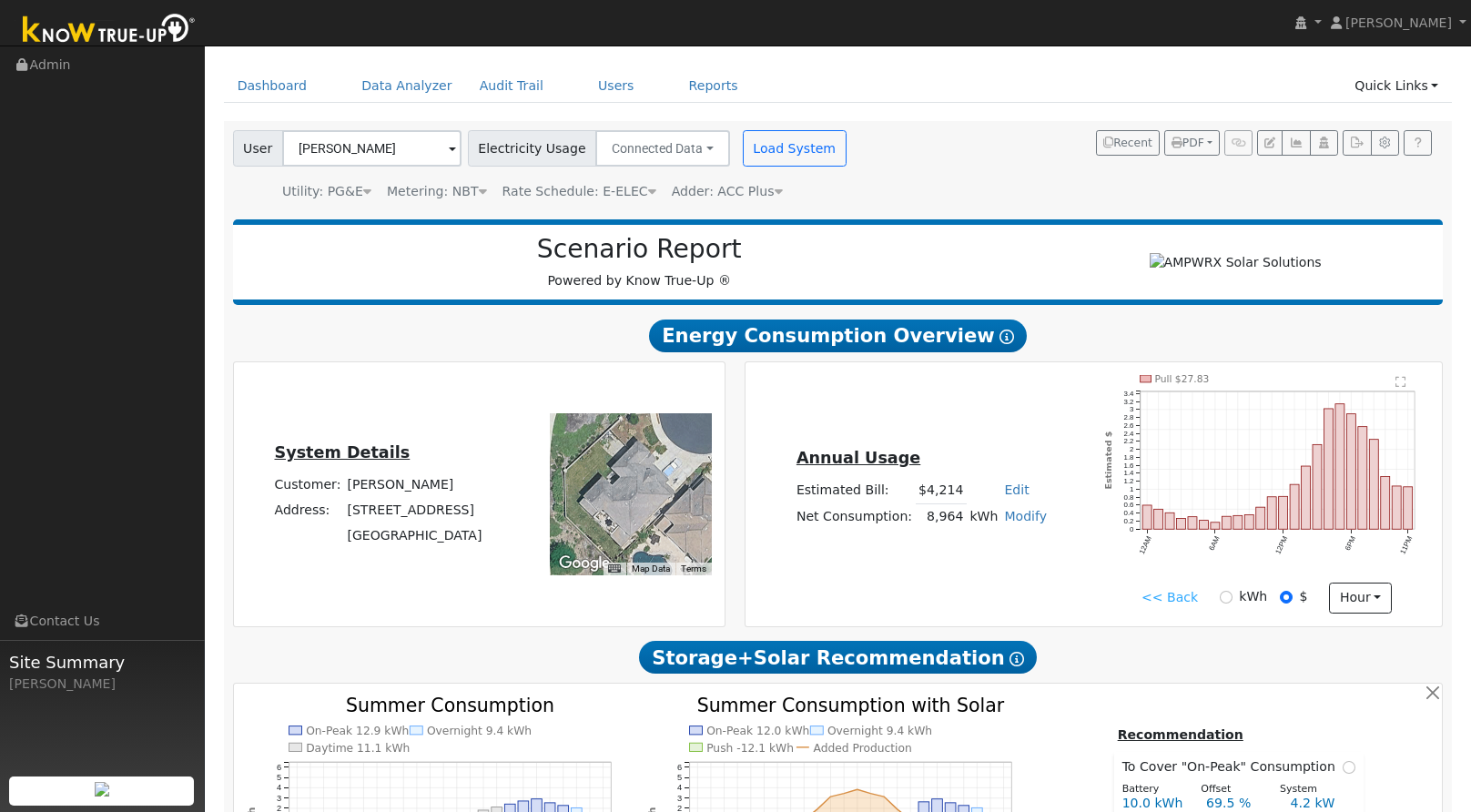
scroll to position [55, 0]
click at [382, 521] on td "[STREET_ADDRESS]" at bounding box center [414, 509] width 141 height 25
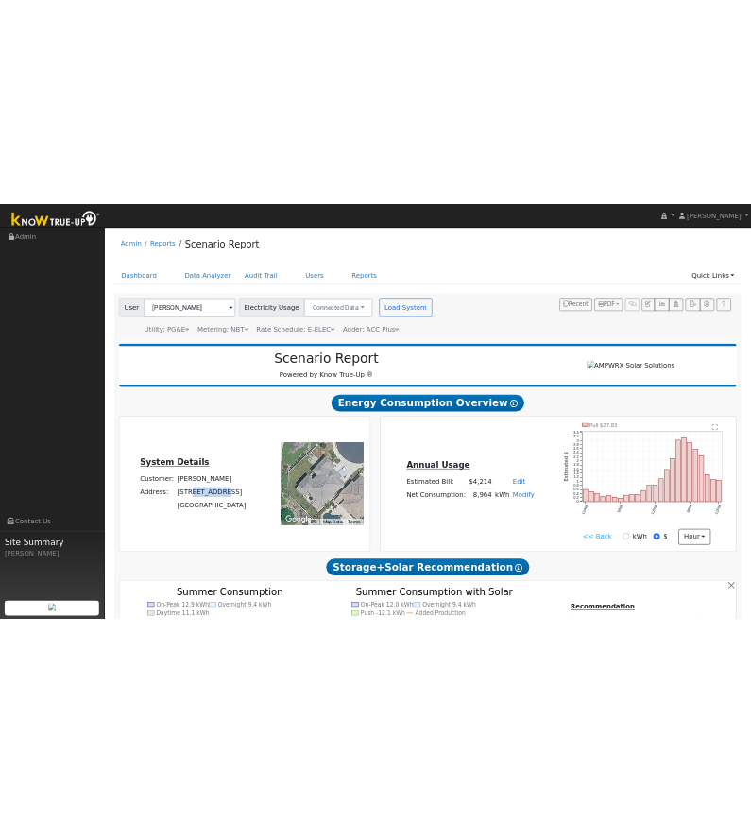
scroll to position [415, 0]
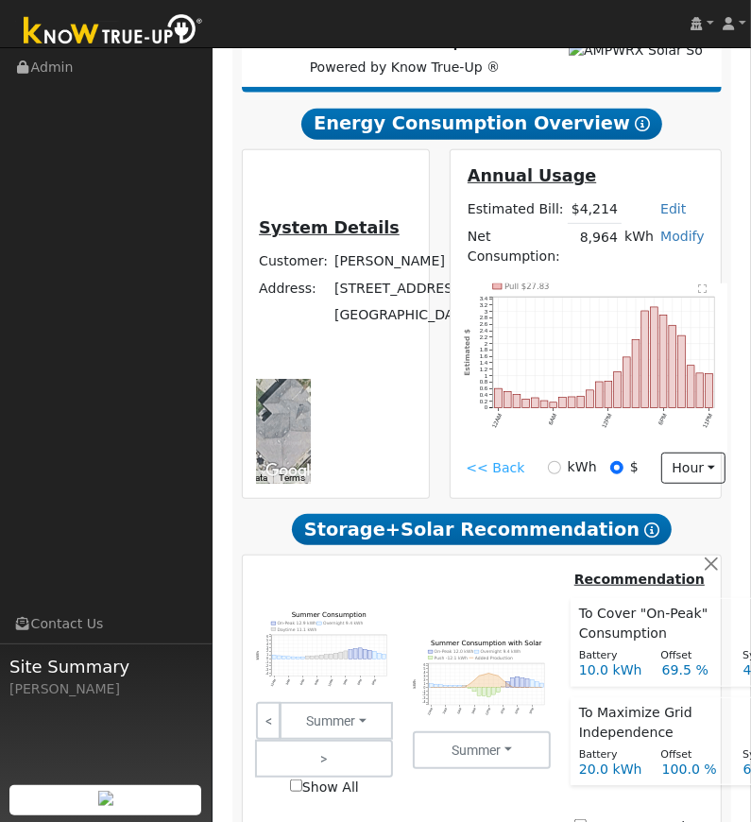
click at [516, 458] on link "<< Back" at bounding box center [495, 468] width 59 height 20
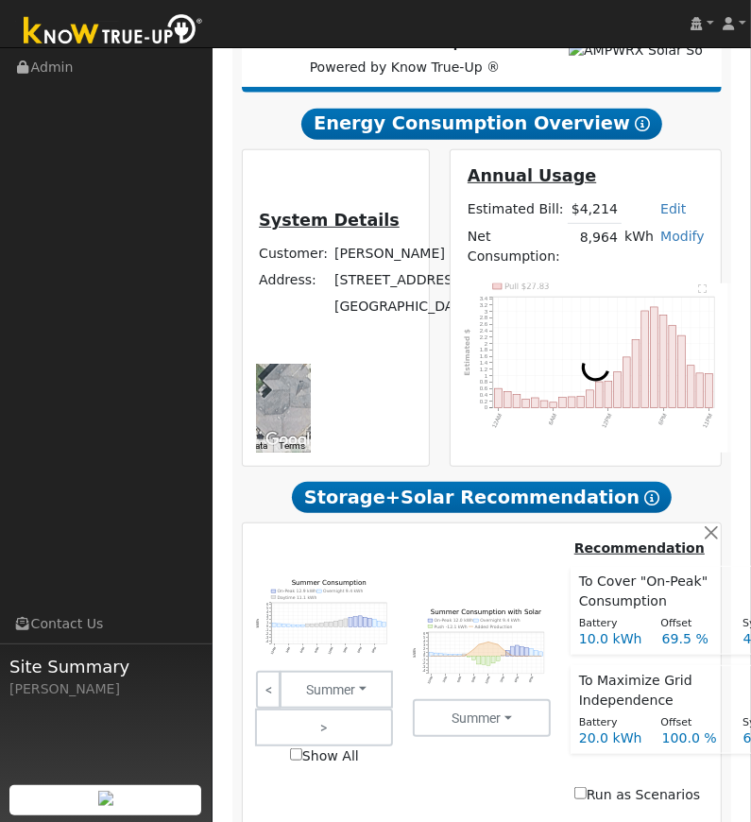
scroll to position [430, 63]
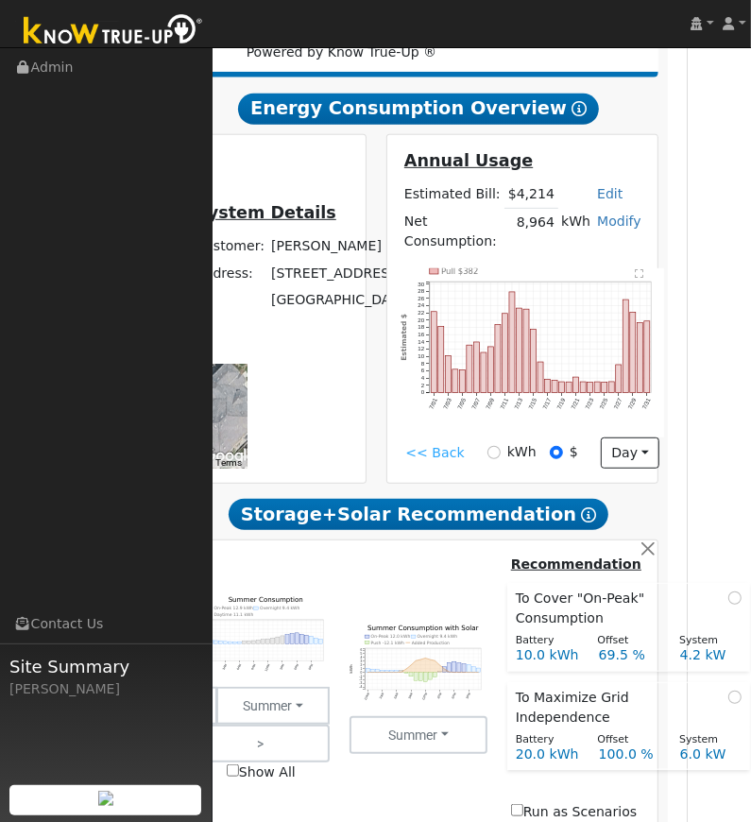
click at [451, 443] on link "<< Back" at bounding box center [434, 453] width 59 height 20
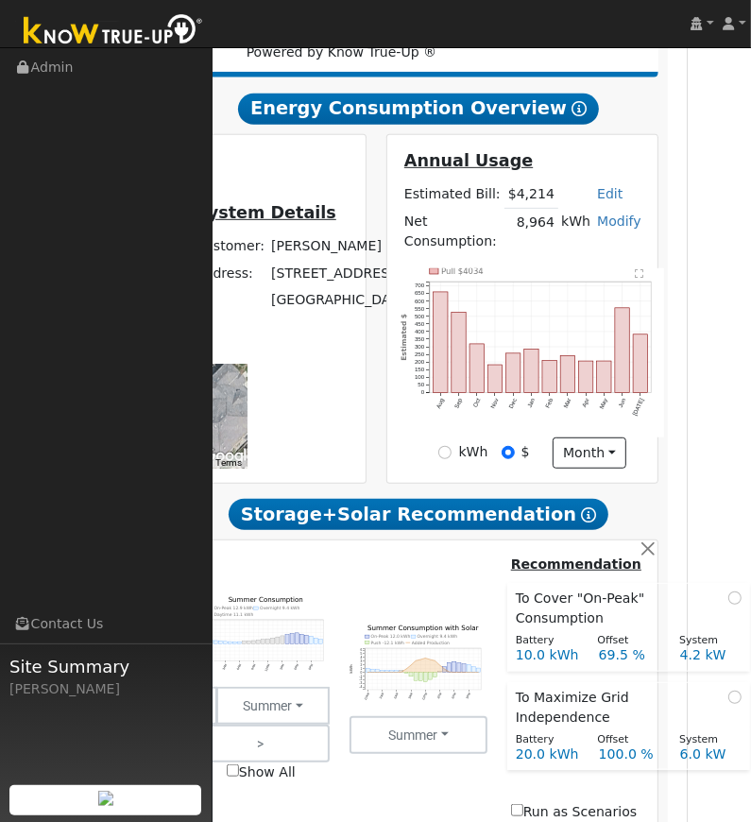
click at [457, 442] on div "kWh" at bounding box center [462, 452] width 49 height 20
click at [443, 446] on input "kWh" at bounding box center [444, 452] width 13 height 13
radio input "true"
radio input "false"
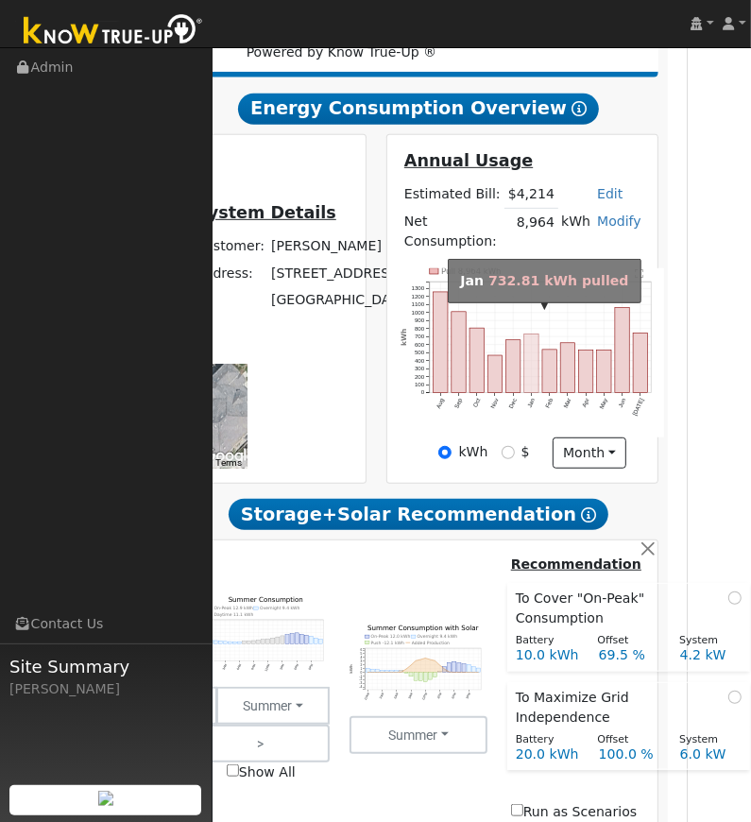
click at [526, 364] on rect "onclick=""" at bounding box center [532, 364] width 14 height 59
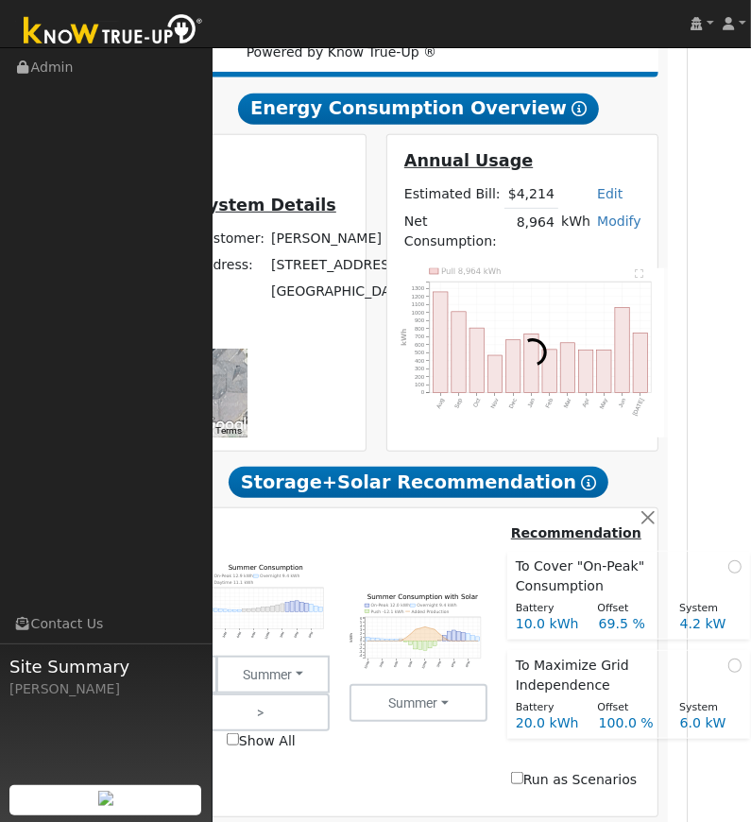
click at [526, 363] on div at bounding box center [532, 352] width 283 height 169
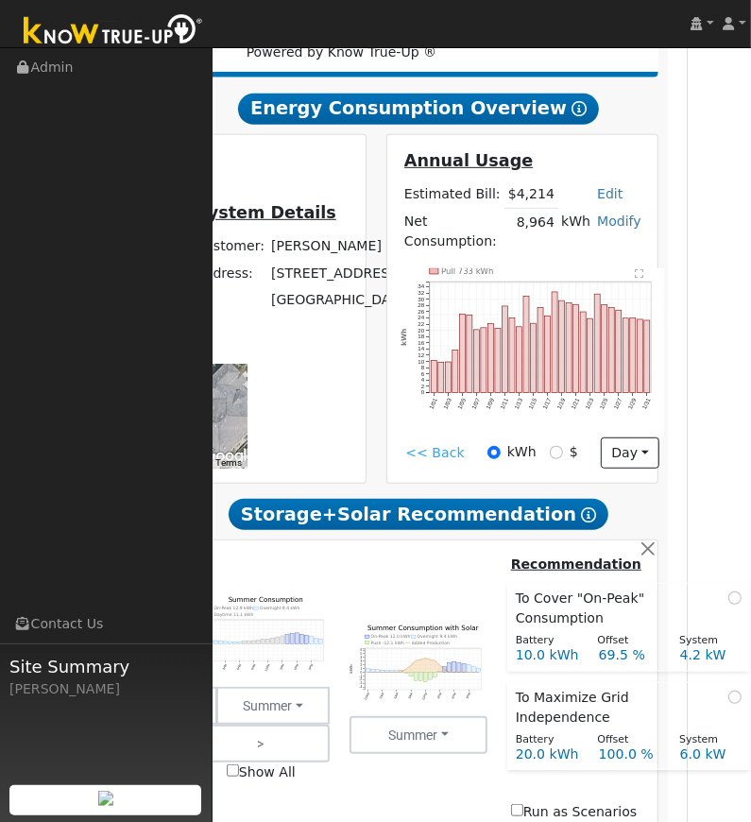
click at [438, 443] on link "<< Back" at bounding box center [434, 453] width 59 height 20
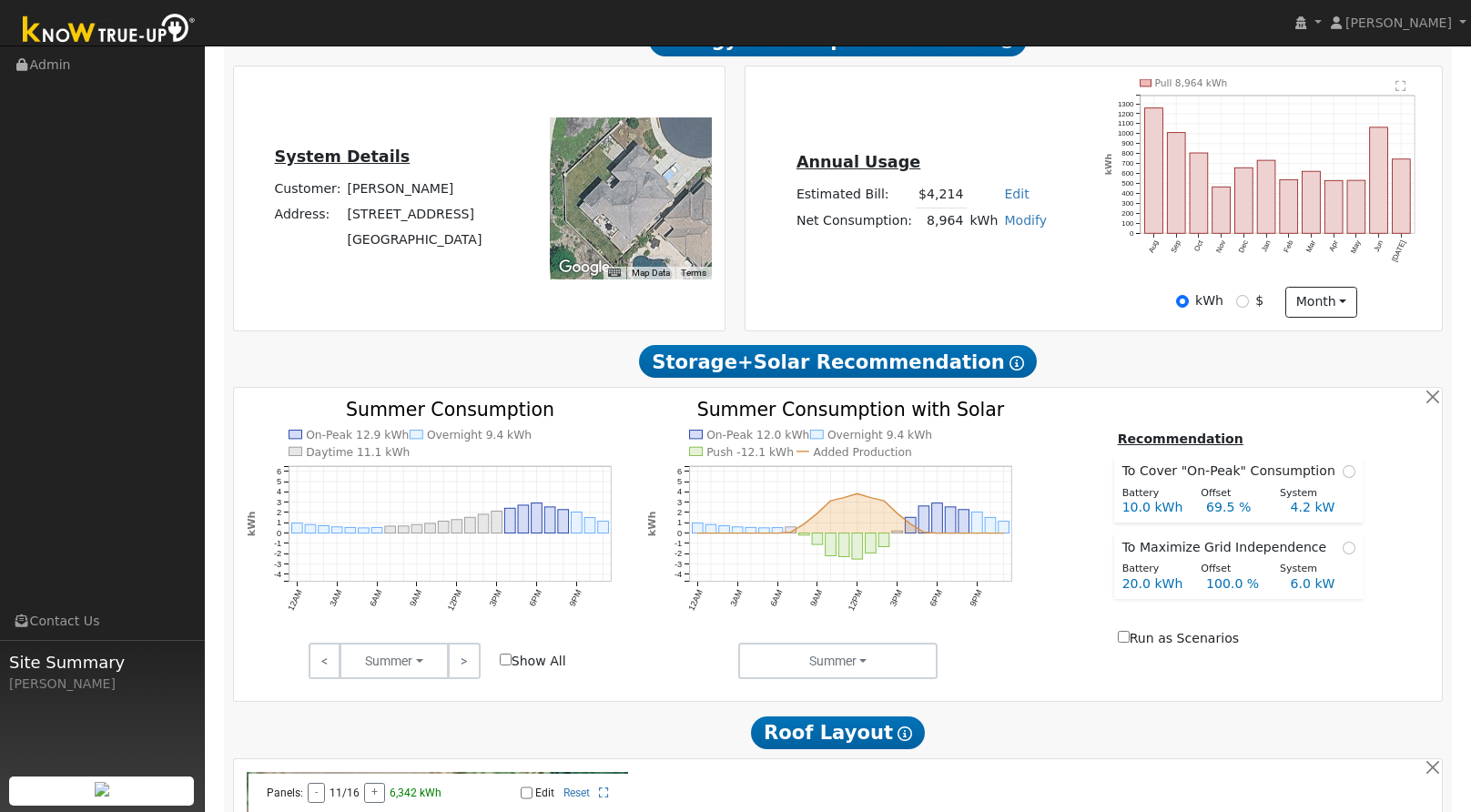
scroll to position [351, 0]
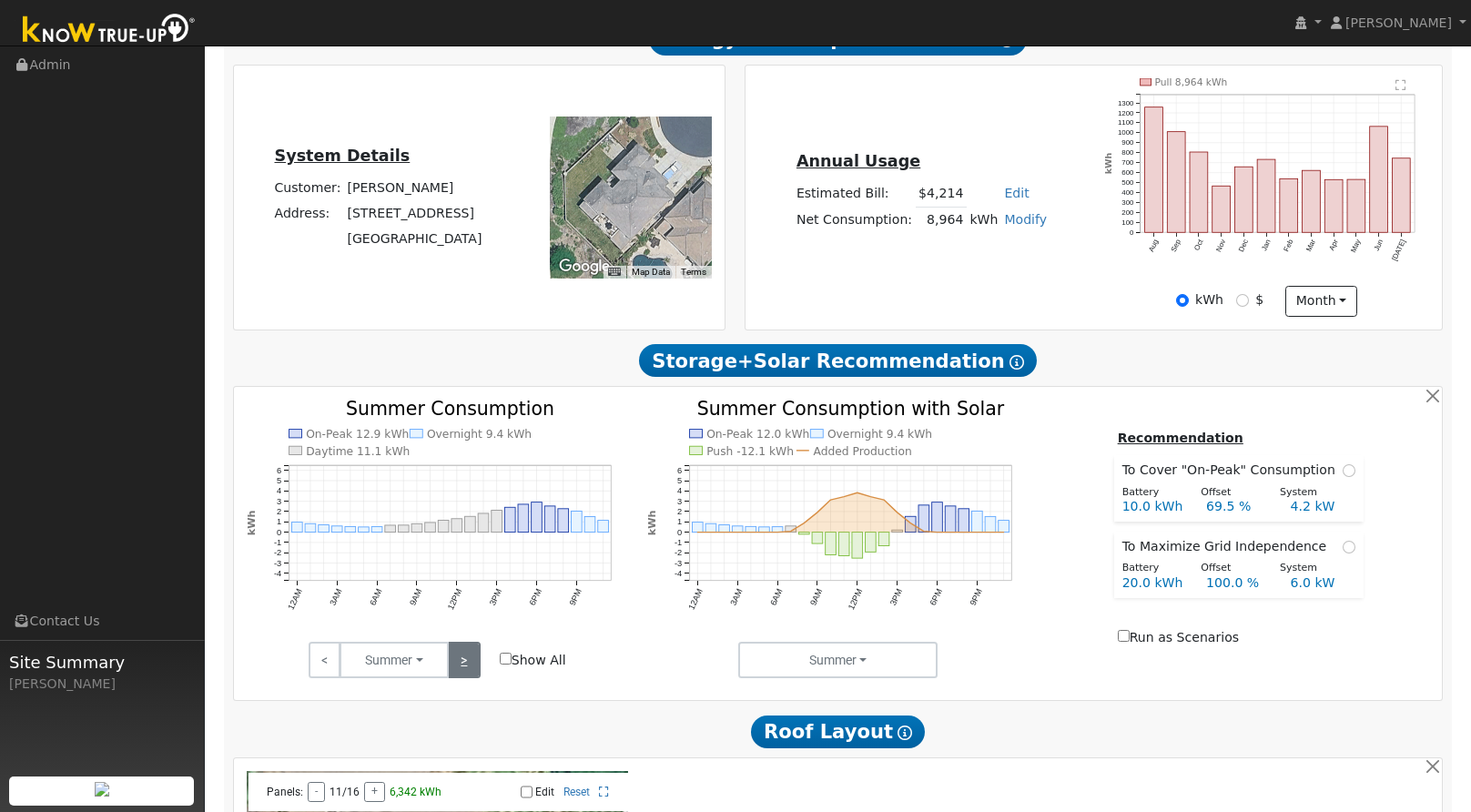
click at [471, 661] on link ">" at bounding box center [463, 660] width 32 height 37
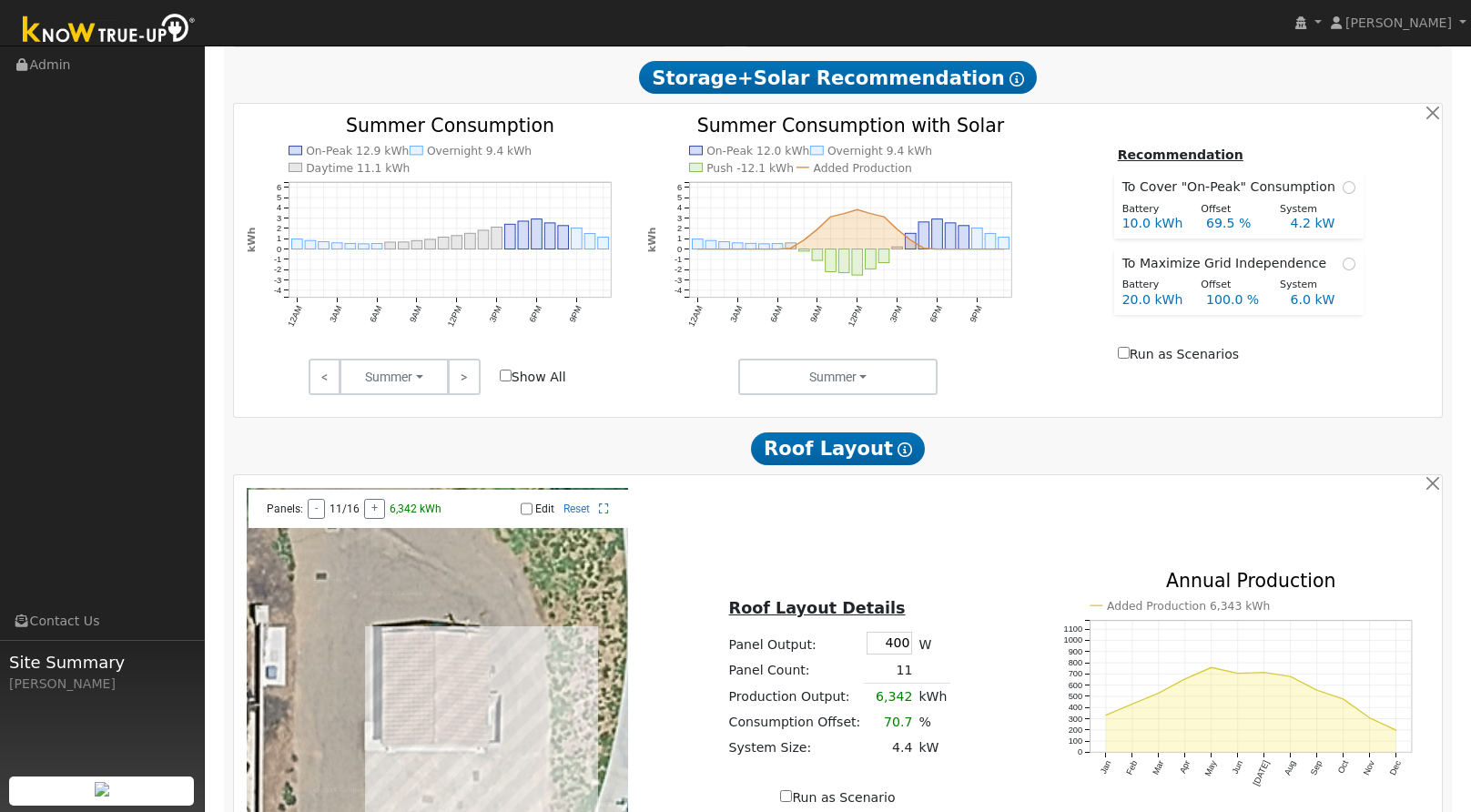
scroll to position [963, 0]
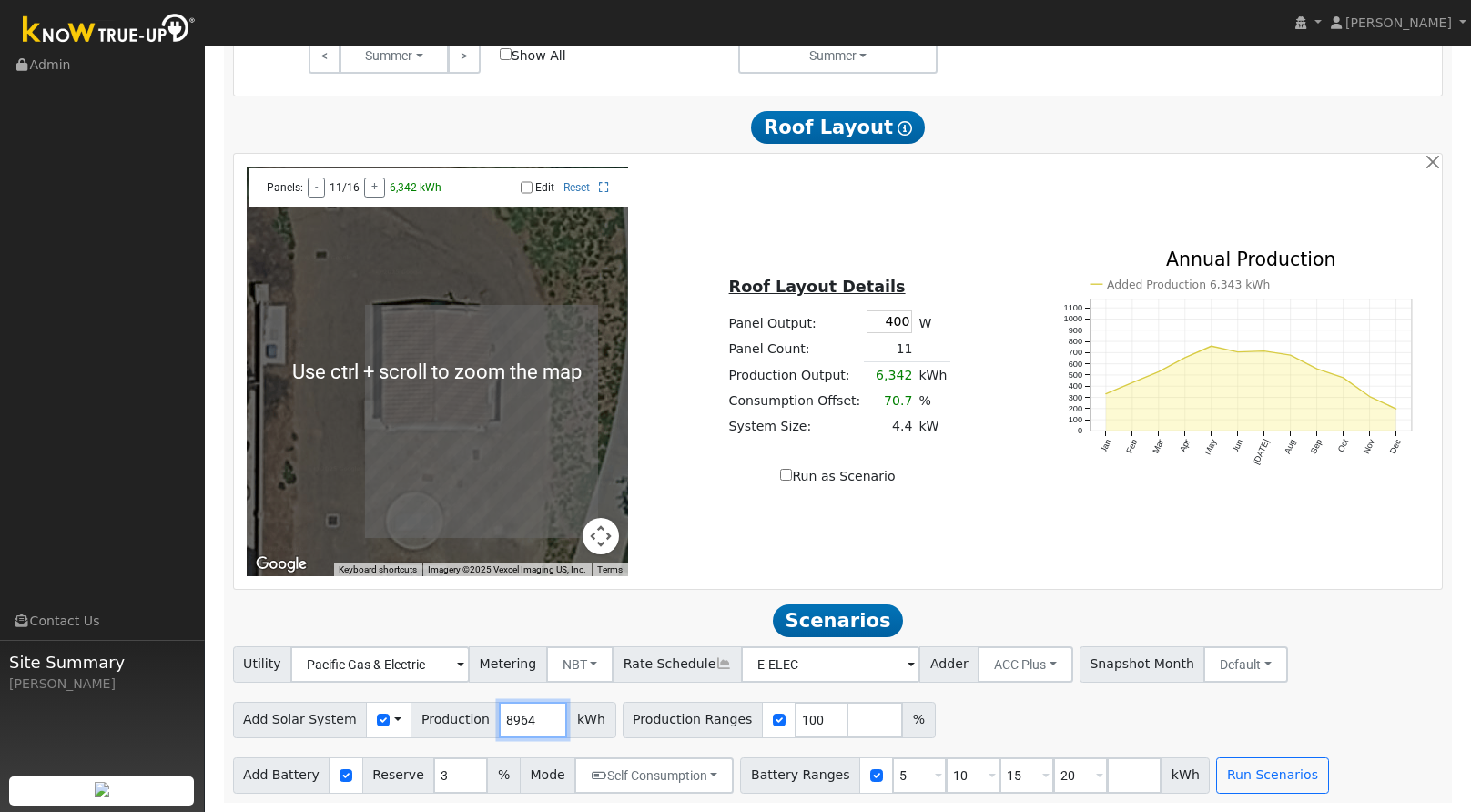
drag, startPoint x: 521, startPoint y: 724, endPoint x: 400, endPoint y: 694, distance: 124.7
click at [400, 694] on div "Utility Pacific Gas & Electric Metering NBT NEM NBT Rate Schedule E-ELEC Adder …" at bounding box center [838, 720] width 1230 height 147
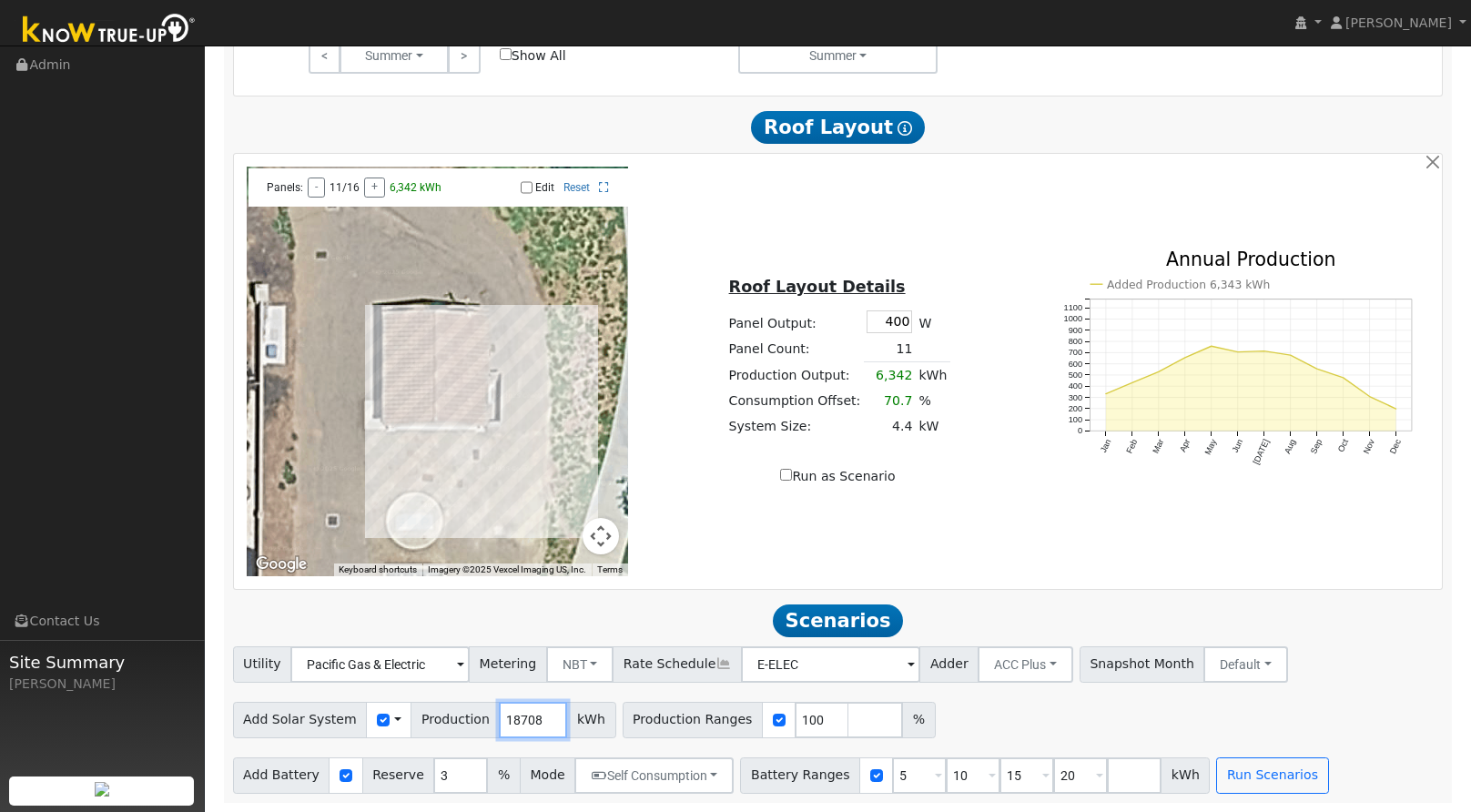
type input "18708"
drag, startPoint x: 881, startPoint y: 773, endPoint x: 685, endPoint y: 711, distance: 205.6
click at [685, 711] on div "Utility Pacific Gas & Electric Metering NBT NEM NBT Rate Schedule E-ELEC Adder …" at bounding box center [838, 720] width 1230 height 147
type input "10"
type input "15"
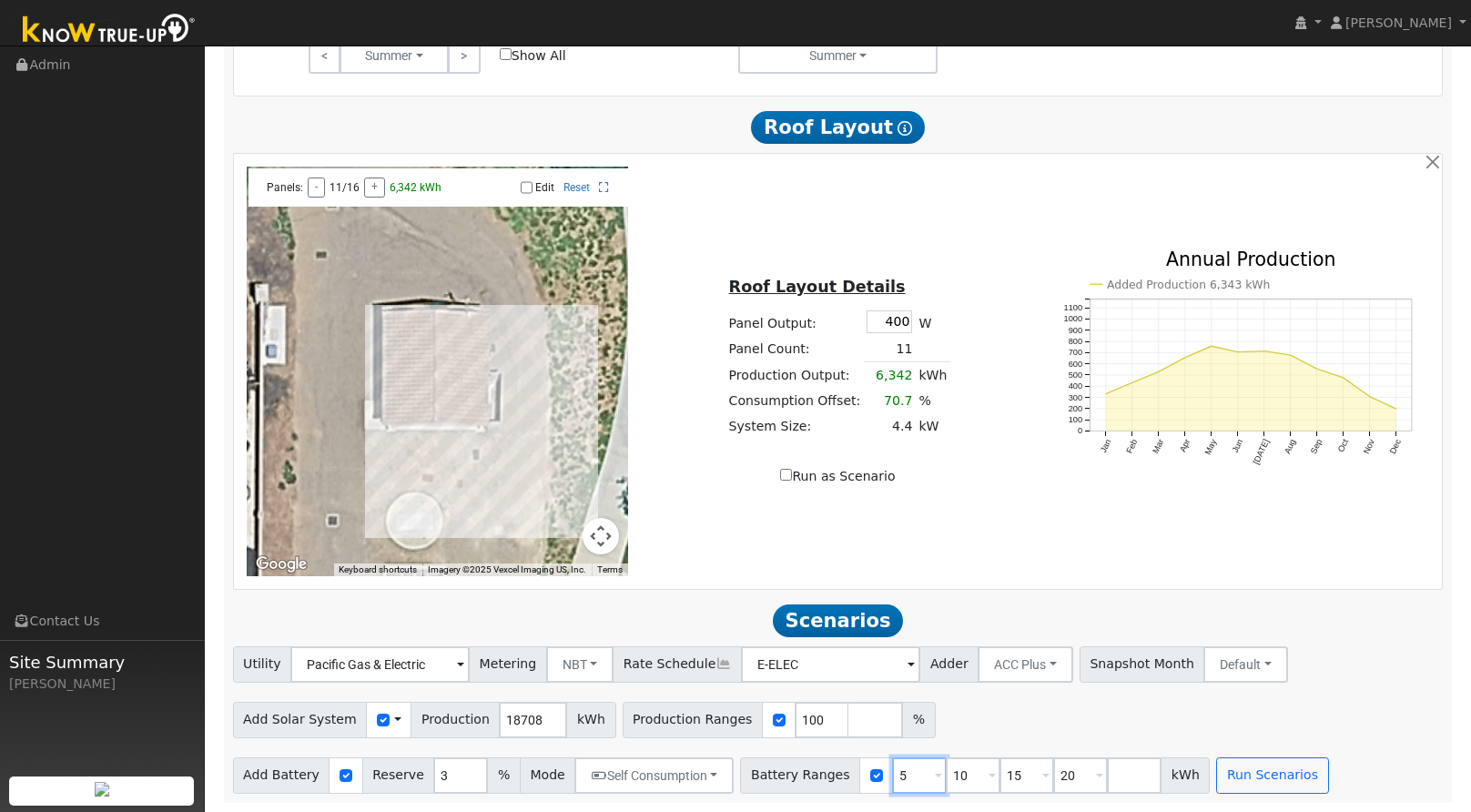
type input "20"
type input "15"
type input "20"
type input "2"
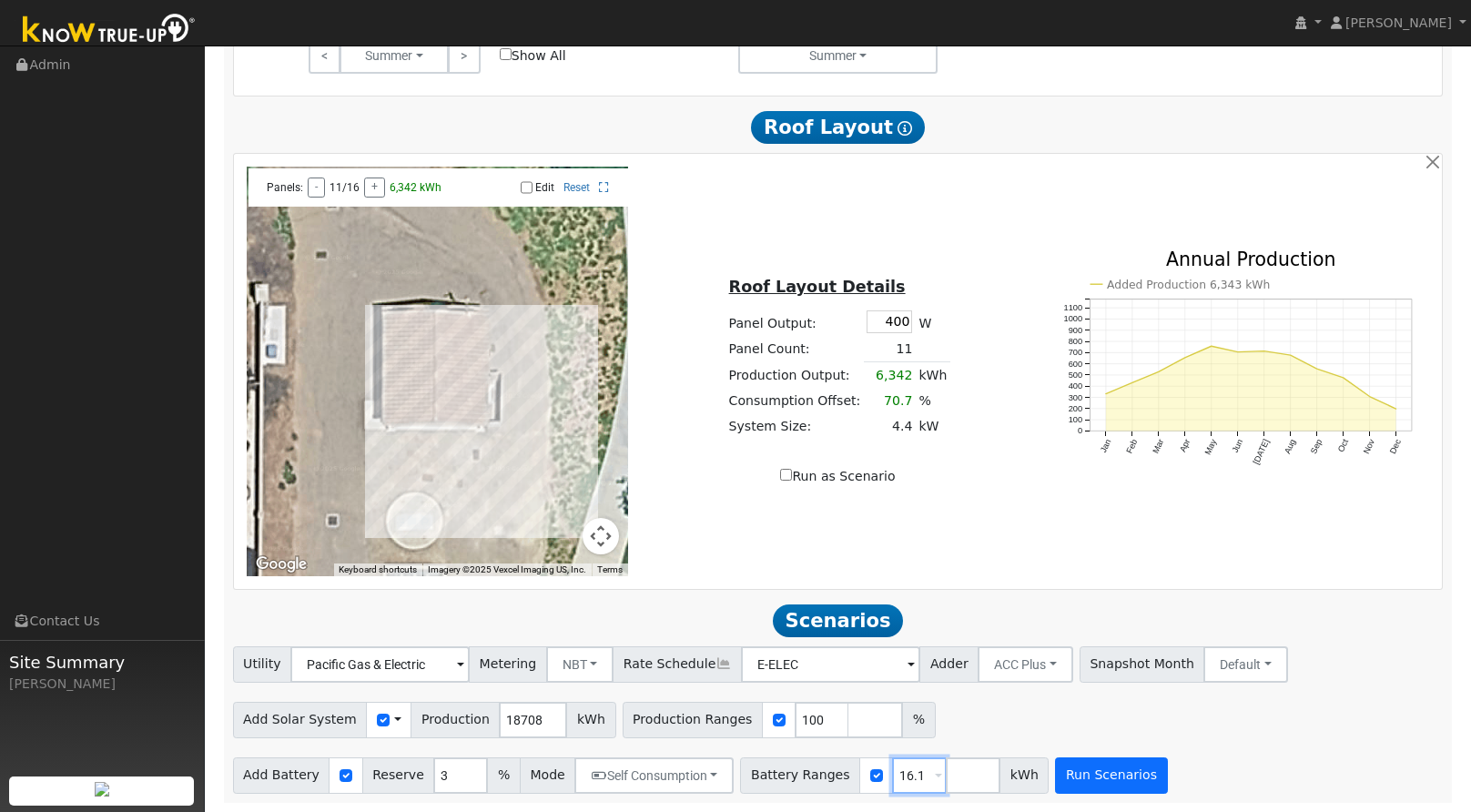
type input "16.1"
click at [1100, 763] on button "Run Scenarios" at bounding box center [1111, 775] width 112 height 37
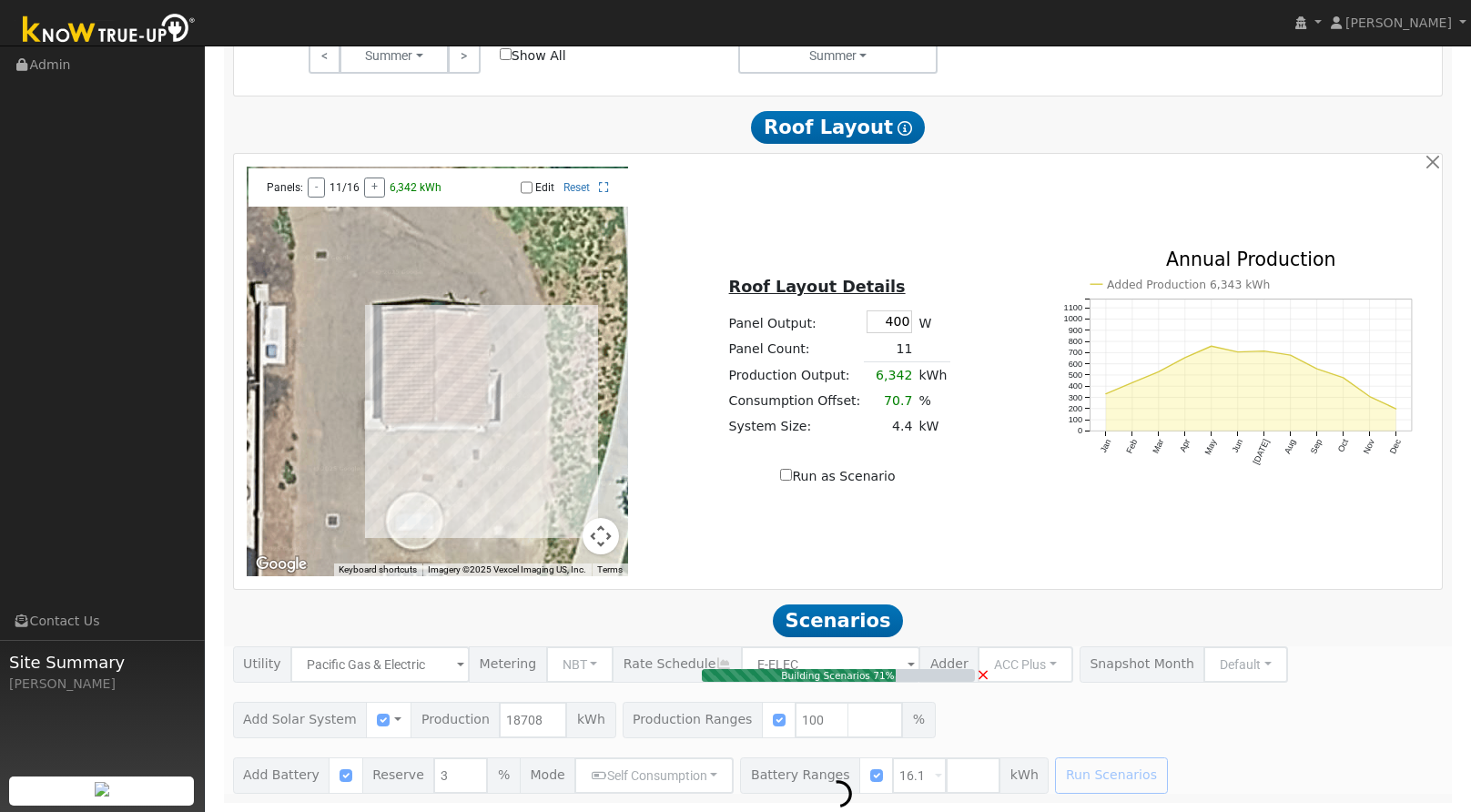
type input "12.5"
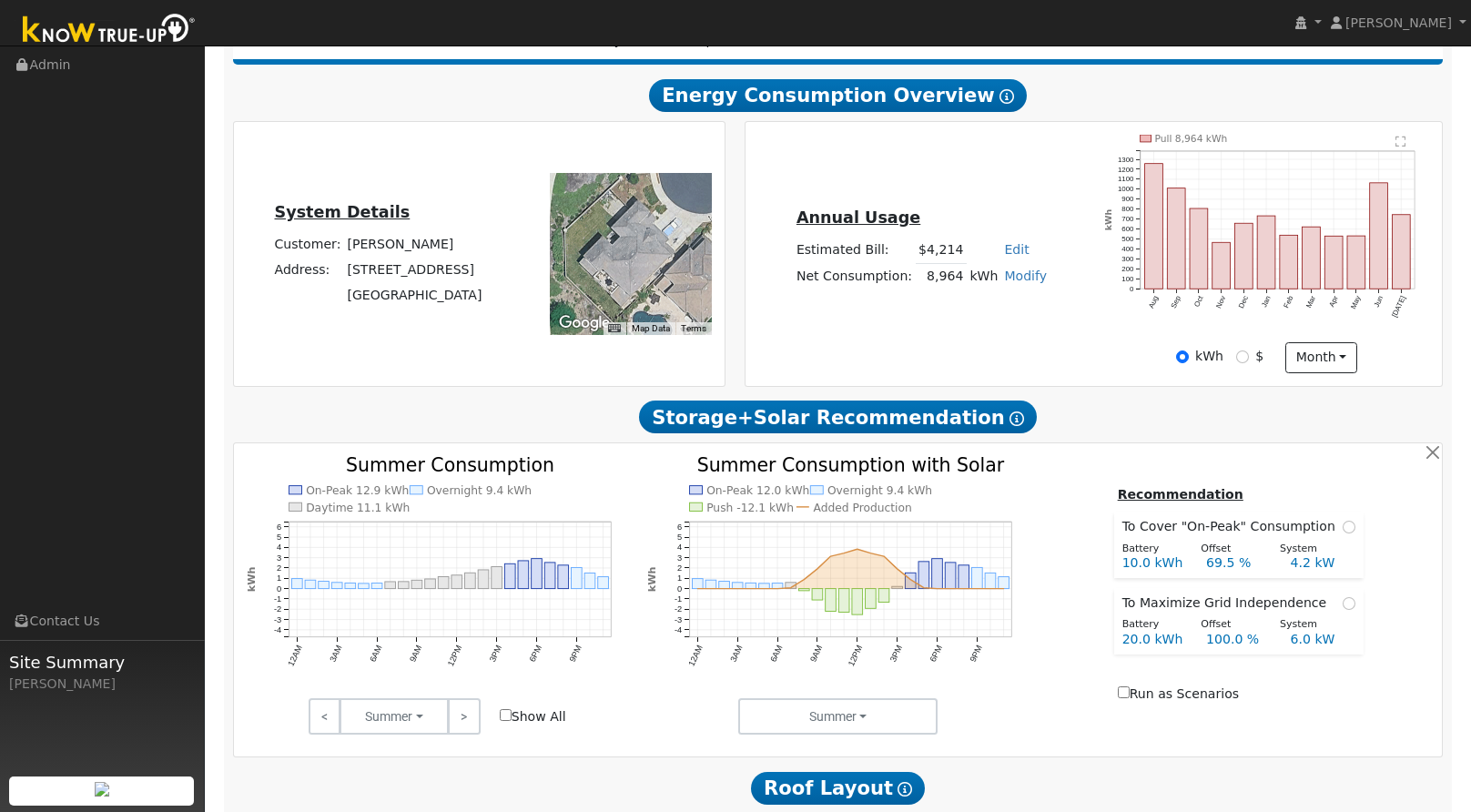
scroll to position [299, 0]
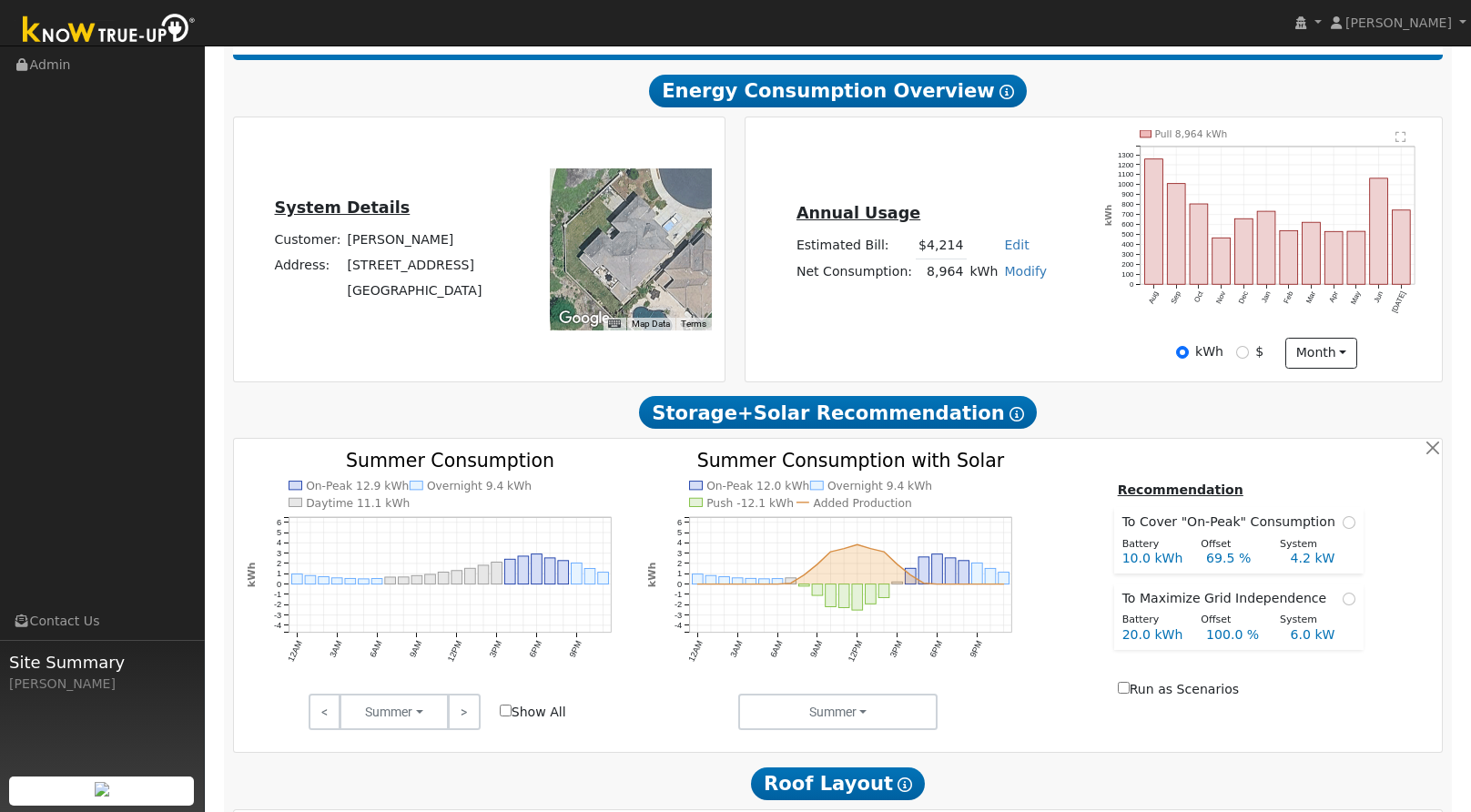
click at [1047, 353] on div "Annual Usage Estimated Bill: $4,214 Edit Estimated Bill $ Annual Net Consumptio…" at bounding box center [1094, 249] width 690 height 239
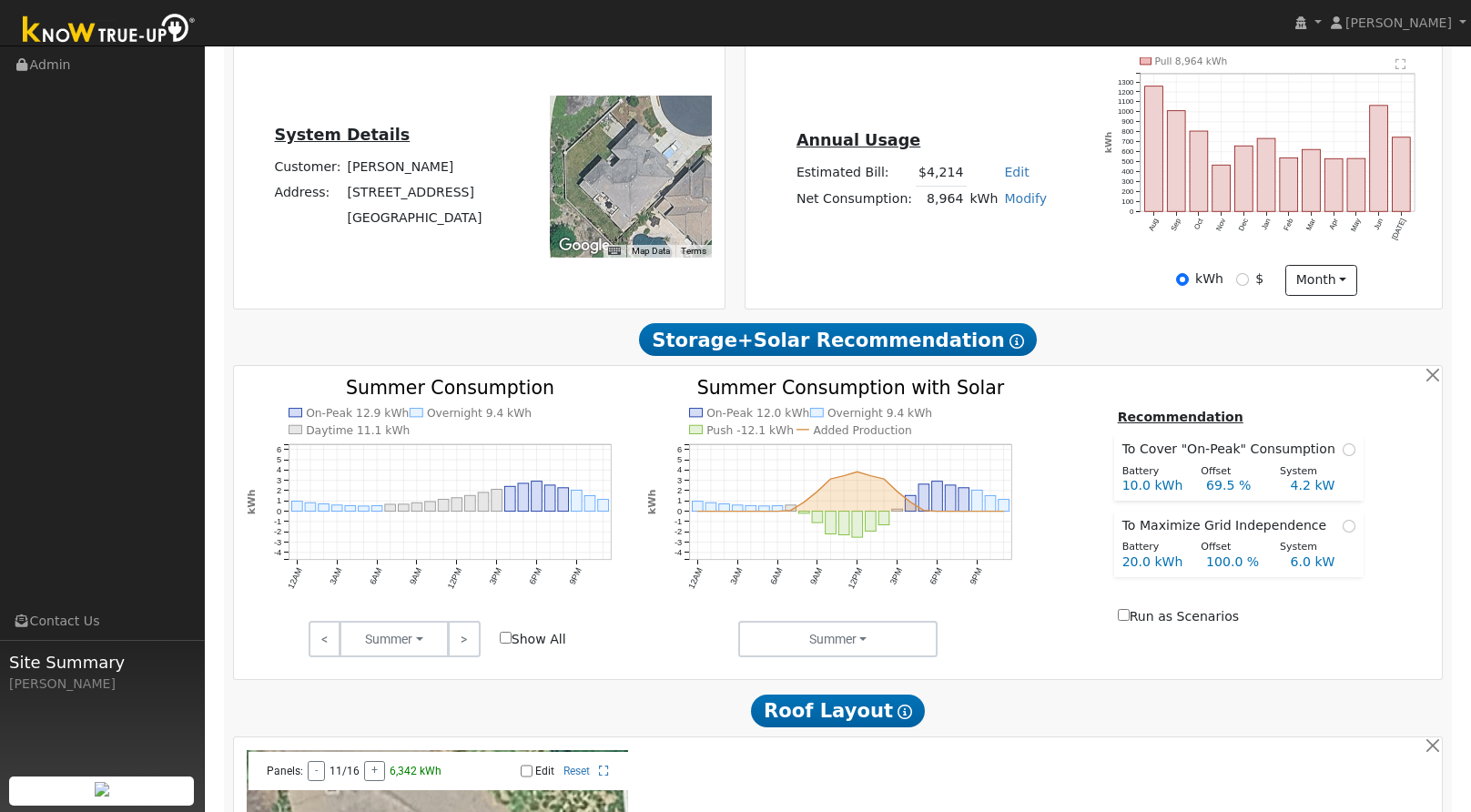
scroll to position [372, 0]
click at [487, 637] on div "< Summer Summer Fall Winter Spring >" at bounding box center [394, 639] width 191 height 37
click at [479, 644] on link ">" at bounding box center [463, 639] width 32 height 37
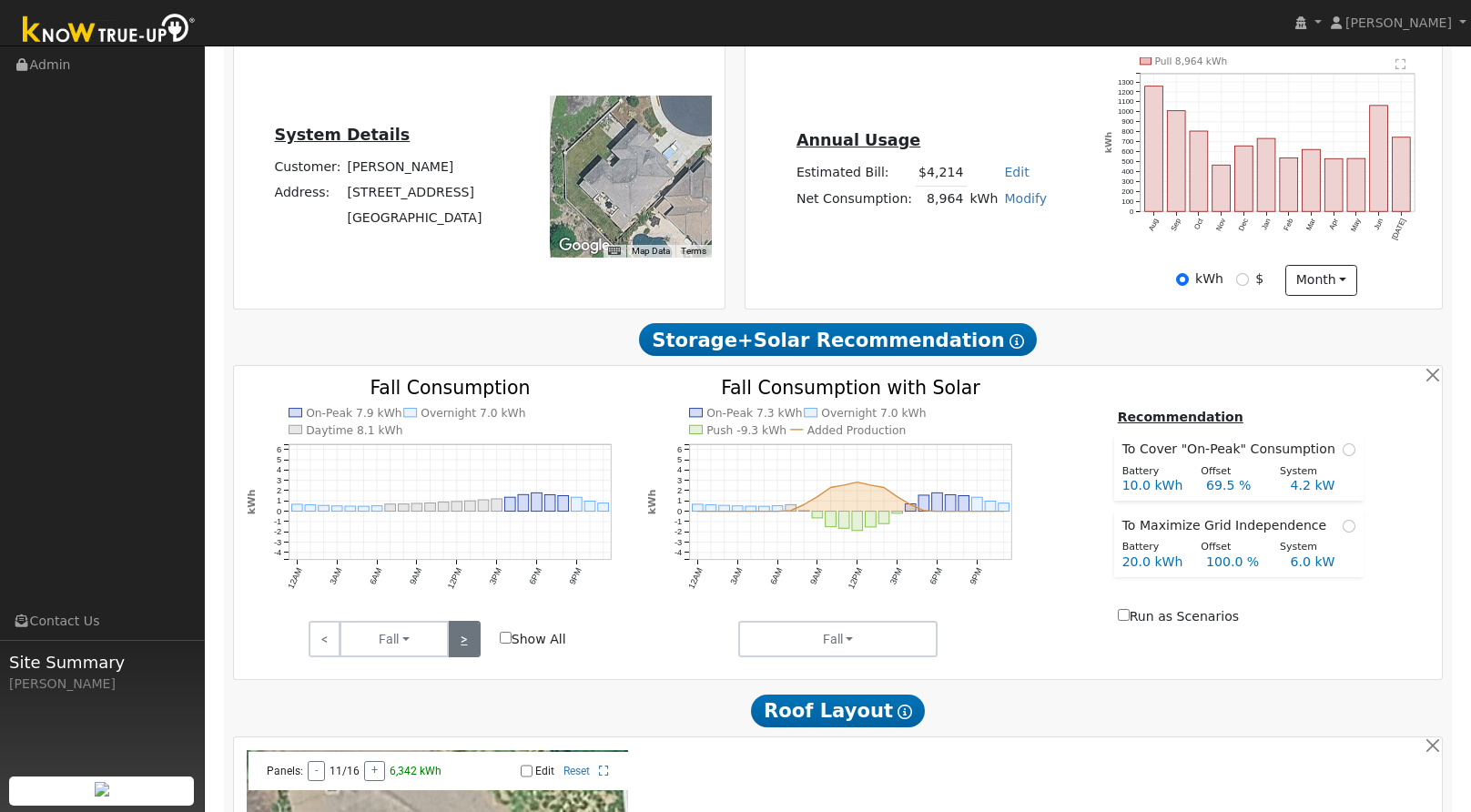
click at [471, 649] on link ">" at bounding box center [463, 639] width 32 height 37
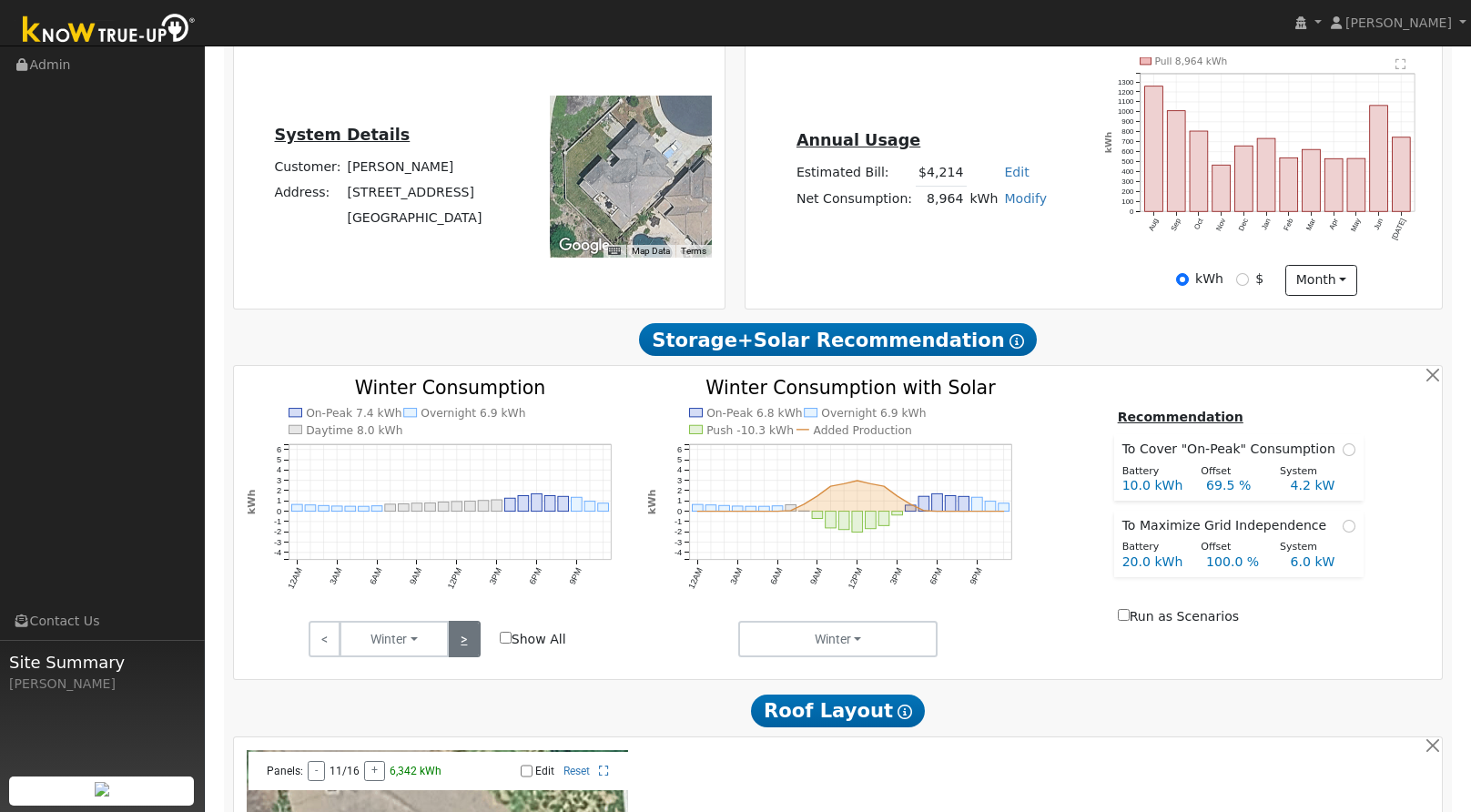
click at [471, 649] on link ">" at bounding box center [463, 639] width 32 height 37
click at [467, 644] on link ">" at bounding box center [463, 639] width 32 height 37
click at [465, 637] on link ">" at bounding box center [463, 639] width 32 height 37
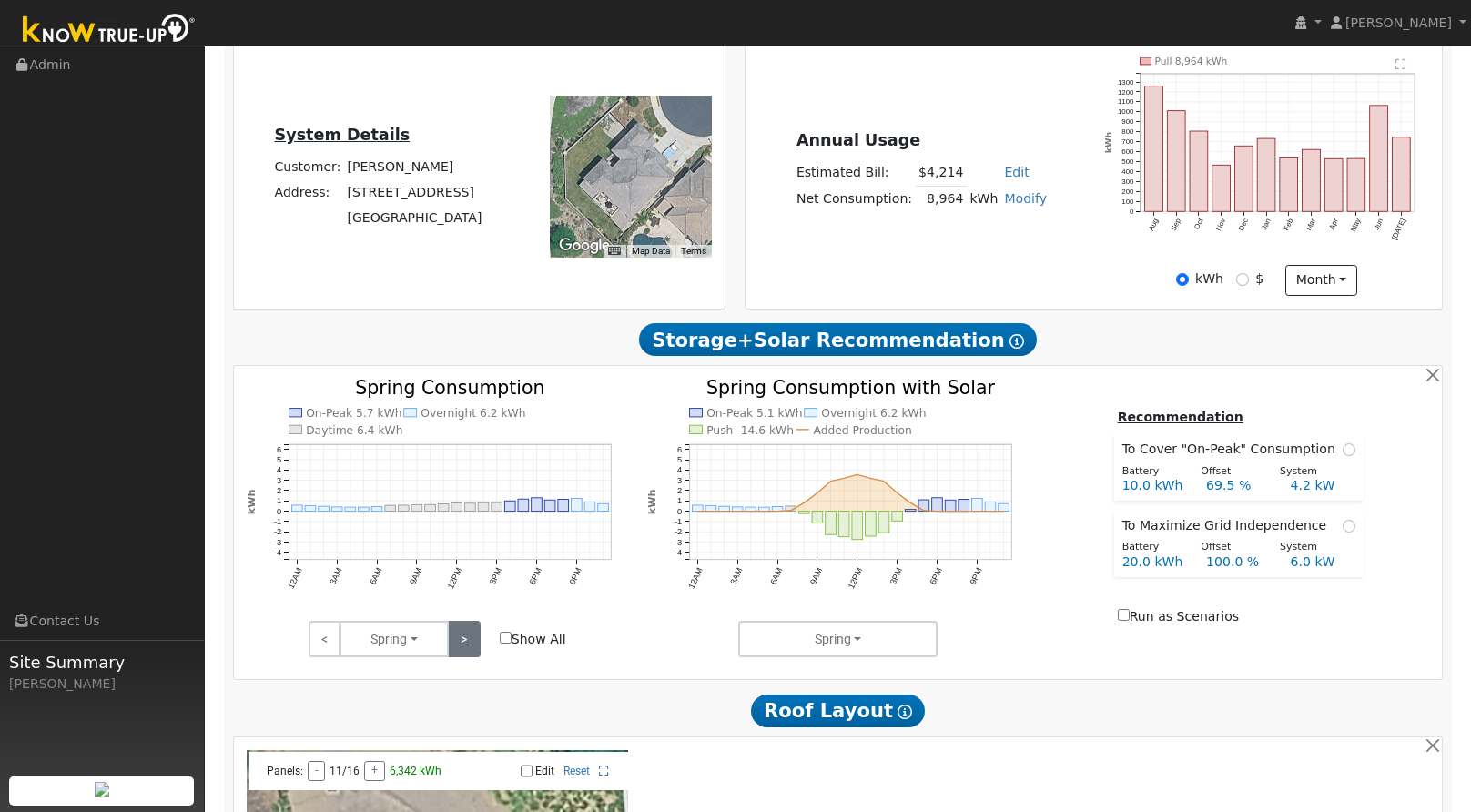
click at [465, 637] on link ">" at bounding box center [463, 639] width 32 height 37
click at [458, 636] on link ">" at bounding box center [463, 639] width 32 height 37
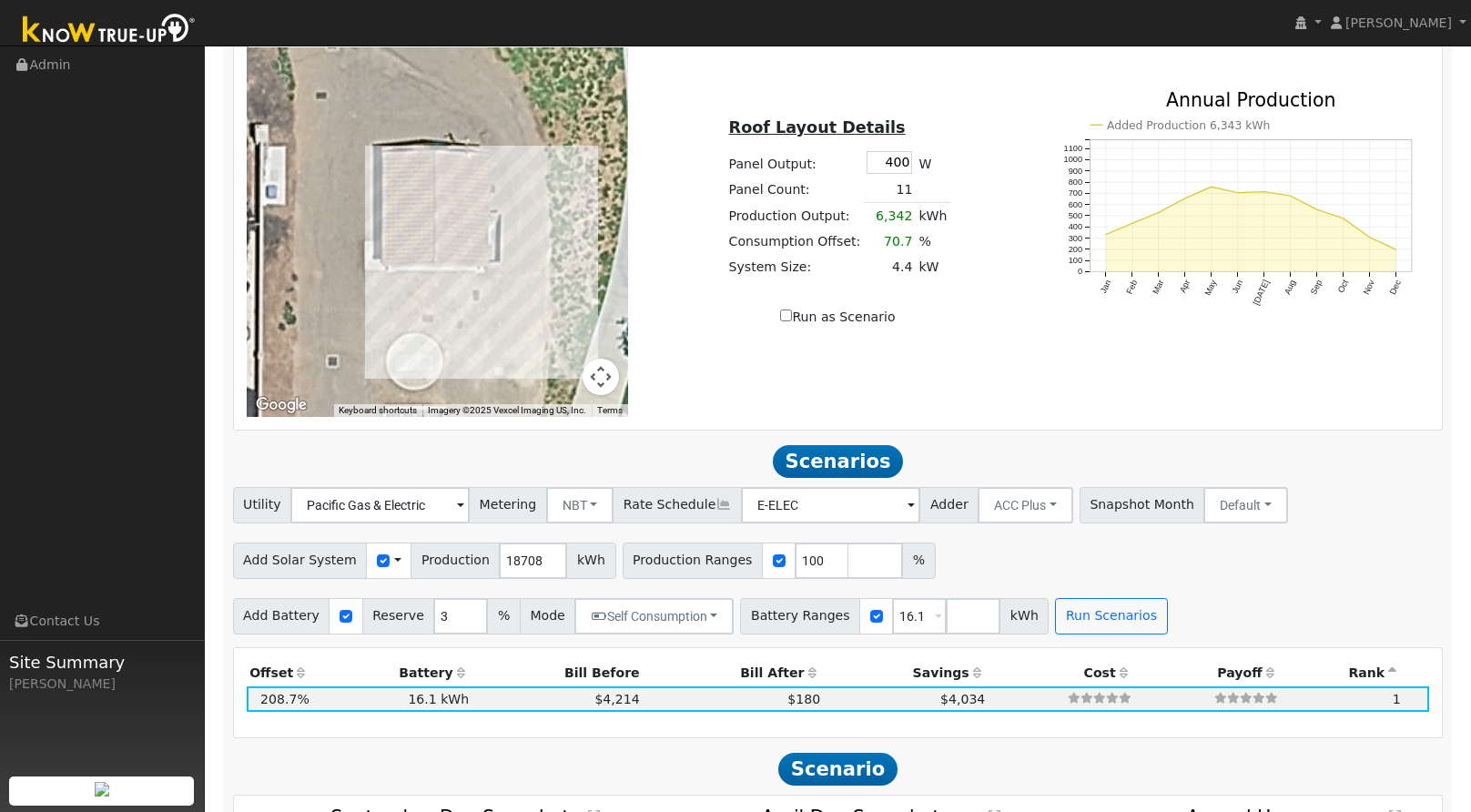
scroll to position [1116, 0]
drag, startPoint x: 524, startPoint y: 568, endPoint x: 488, endPoint y: 560, distance: 36.9
click at [499, 560] on input "18716" at bounding box center [533, 559] width 68 height 37
click at [532, 569] on input "18715" at bounding box center [533, 559] width 68 height 37
click at [532, 569] on input "18714" at bounding box center [533, 559] width 68 height 37
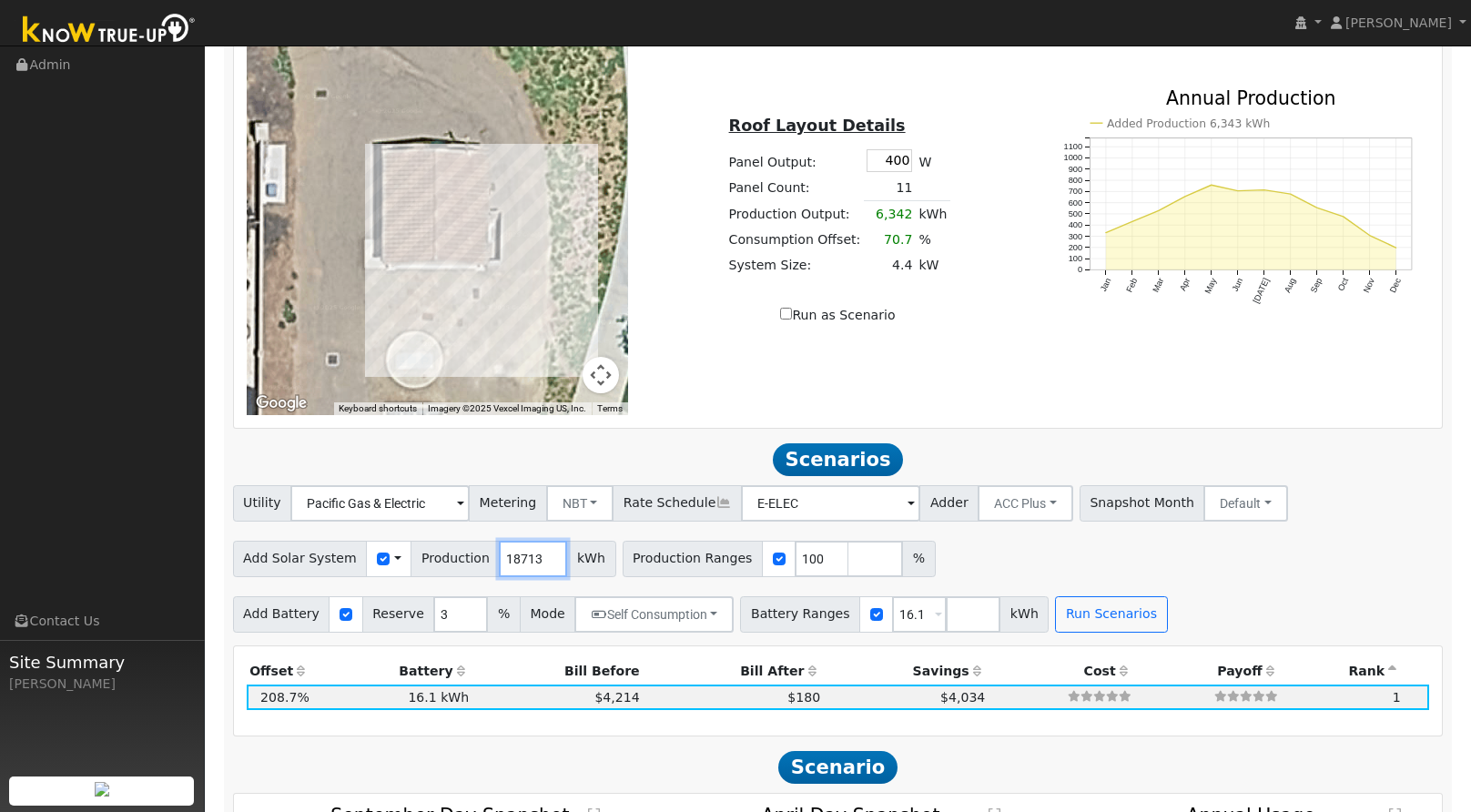
click at [532, 569] on input "18713" at bounding box center [533, 559] width 68 height 37
click at [532, 569] on input "18712" at bounding box center [533, 559] width 68 height 37
click at [532, 569] on input "18711" at bounding box center [533, 559] width 68 height 37
click at [532, 569] on input "18710" at bounding box center [533, 559] width 68 height 37
click at [532, 569] on input "18709" at bounding box center [533, 559] width 68 height 37
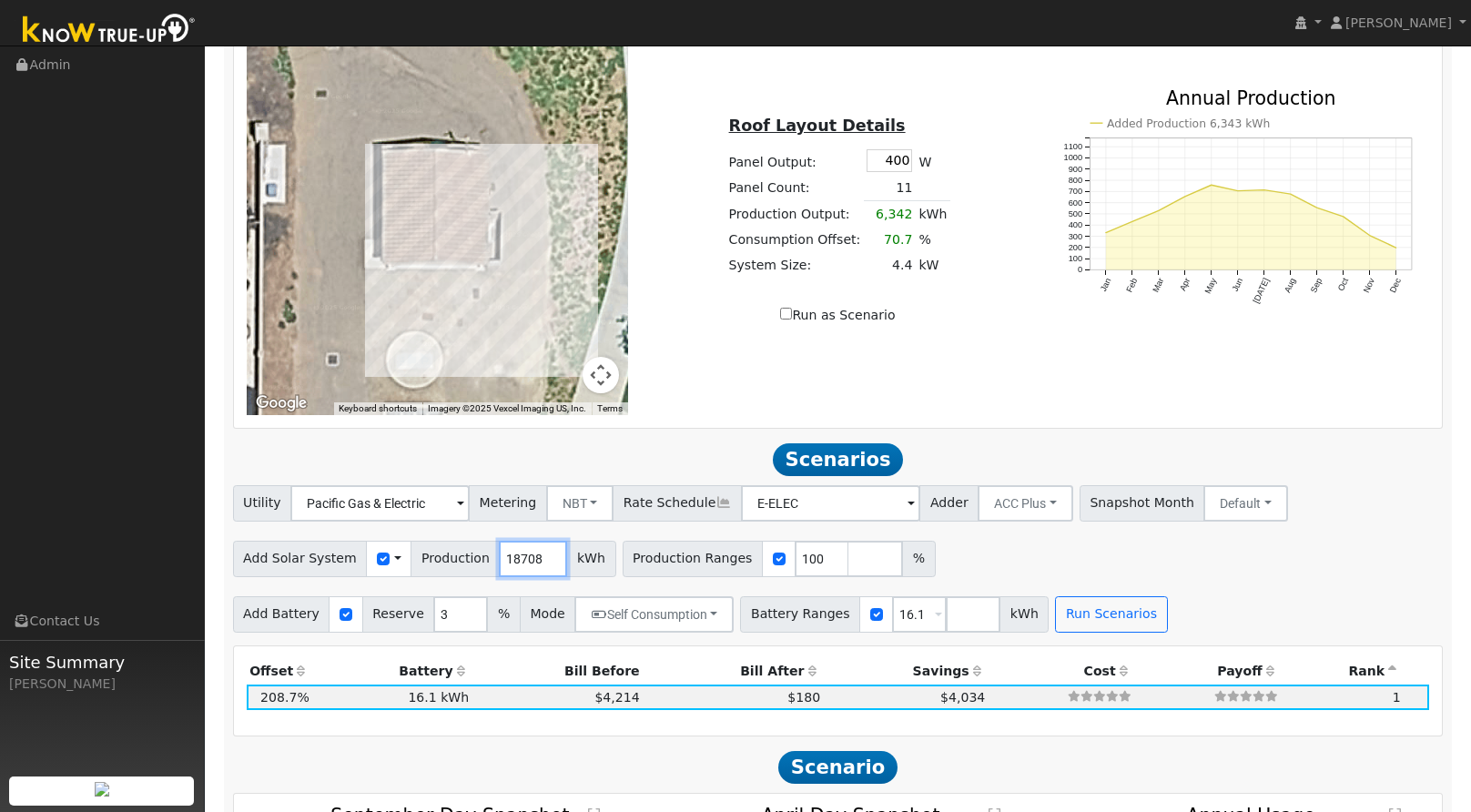
type input "18708"
click at [532, 569] on input "18708" at bounding box center [533, 559] width 68 height 37
click at [505, 575] on input "18708" at bounding box center [533, 559] width 68 height 37
drag, startPoint x: 887, startPoint y: 619, endPoint x: 827, endPoint y: 615, distance: 60.1
click at [827, 615] on div "Battery Ranges 16.1 Overrides Reserve % Mode None None Self Consumption Peak Sa…" at bounding box center [894, 615] width 308 height 37
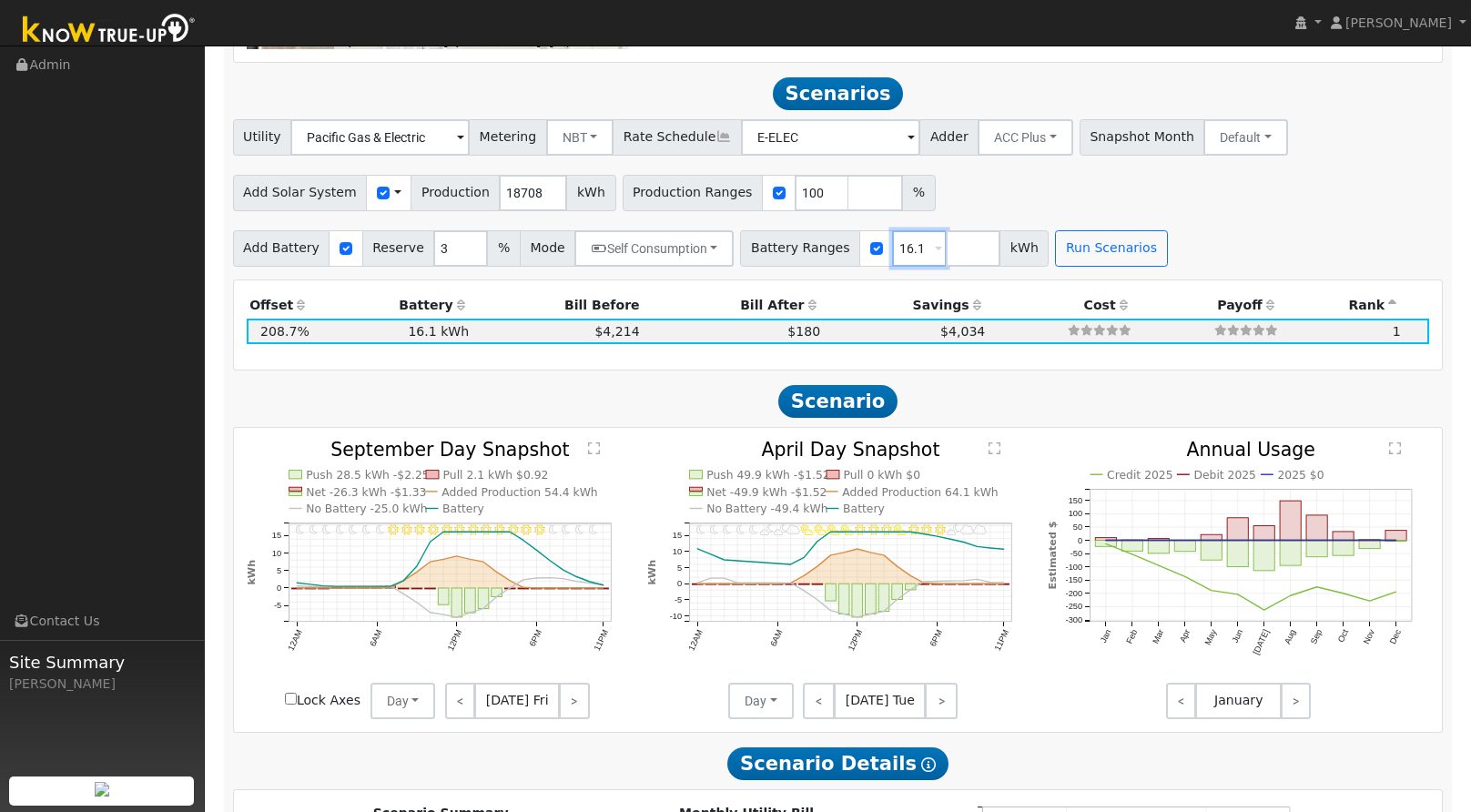
scroll to position [1484, 0]
